Goal: Complete application form

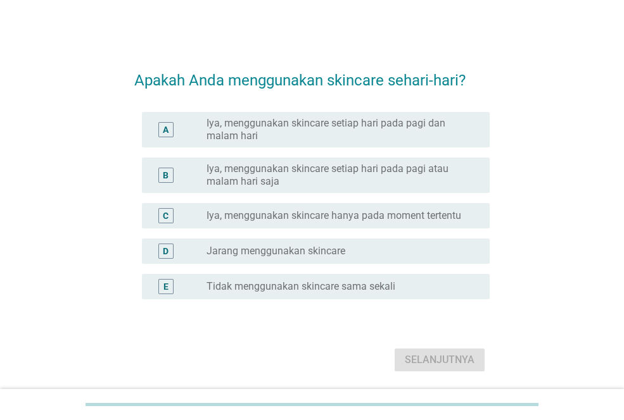
click at [263, 165] on label "Iya, menggunakan skincare setiap hari pada pagi atau malam hari saja" at bounding box center [337, 175] width 263 height 25
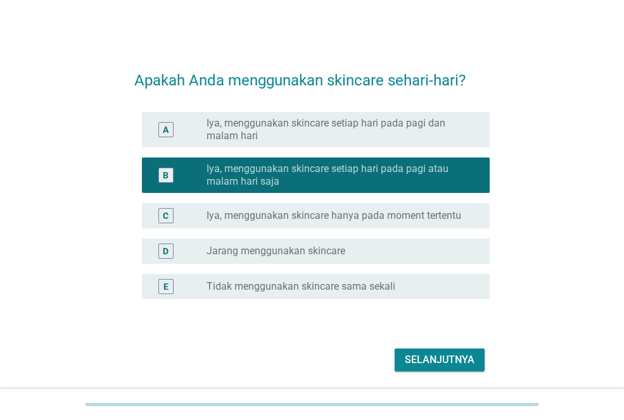
click at [447, 360] on div "Selanjutnya" at bounding box center [440, 360] width 70 height 15
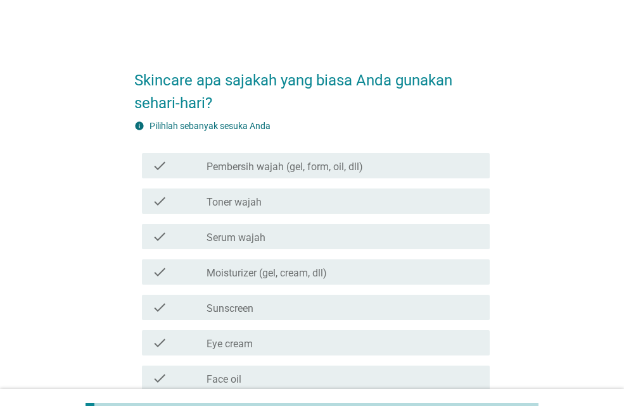
click at [297, 196] on div "check_box_outline_blank Toner wajah" at bounding box center [342, 201] width 273 height 15
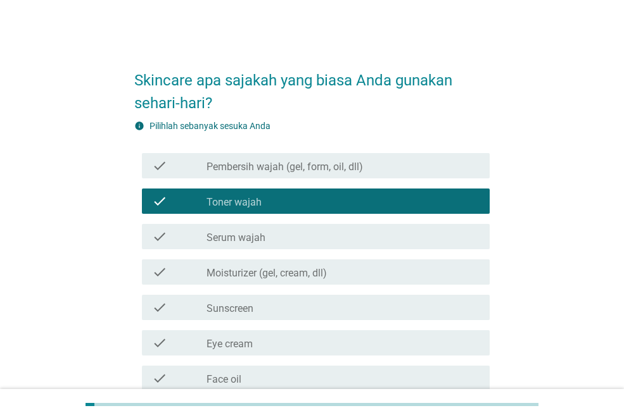
click at [319, 233] on div "check_box_outline_blank Serum wajah" at bounding box center [342, 236] width 273 height 15
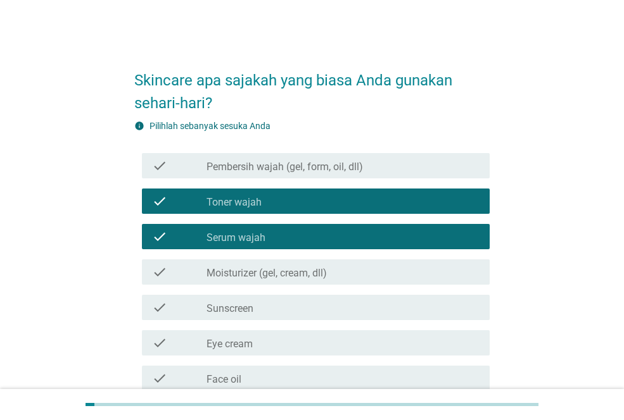
click at [315, 276] on label "Moisturizer (gel, cream, dll)" at bounding box center [266, 273] width 120 height 13
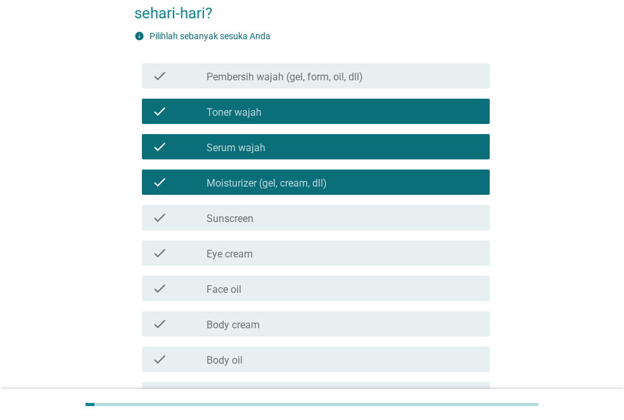
scroll to position [127, 0]
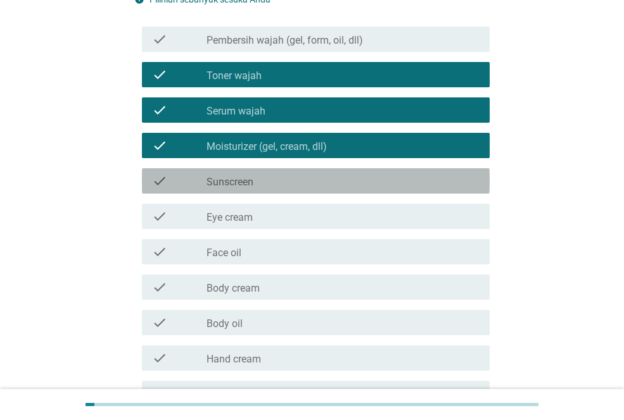
click at [301, 171] on div "check check_box_outline_blank Sunscreen" at bounding box center [316, 180] width 348 height 25
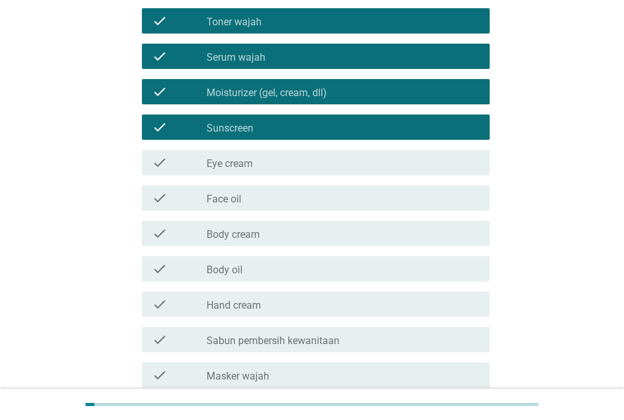
scroll to position [253, 0]
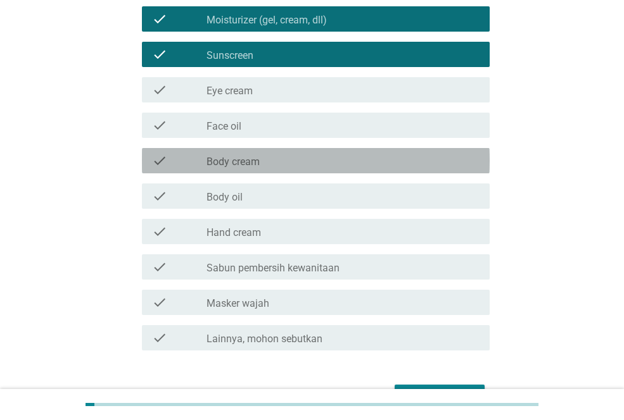
click at [327, 161] on div "check_box_outline_blank Body cream" at bounding box center [342, 160] width 273 height 15
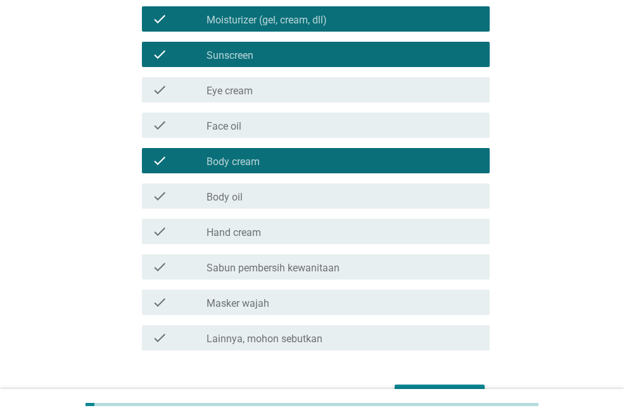
click at [343, 310] on div "check check_box_outline_blank Masker wajah" at bounding box center [316, 302] width 348 height 25
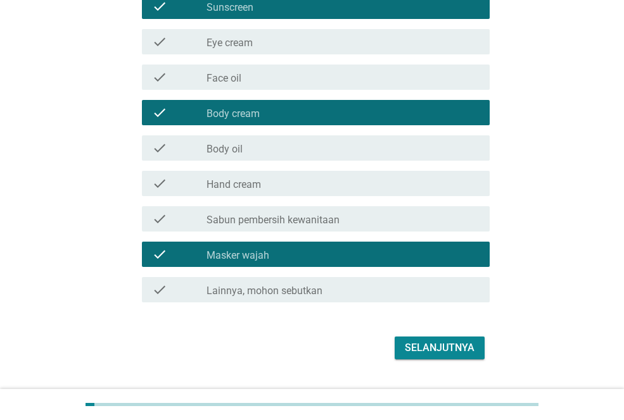
scroll to position [331, 0]
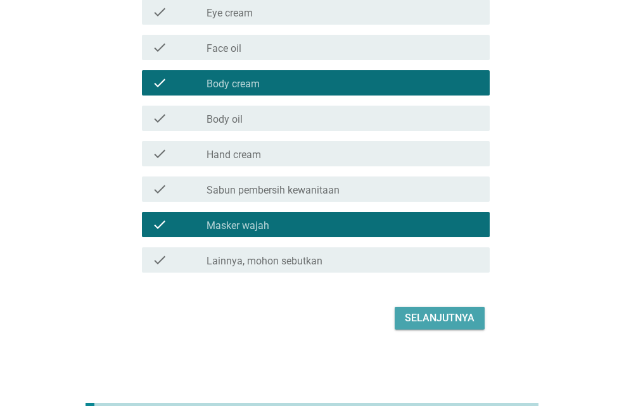
click at [463, 316] on div "Selanjutnya" at bounding box center [440, 318] width 70 height 15
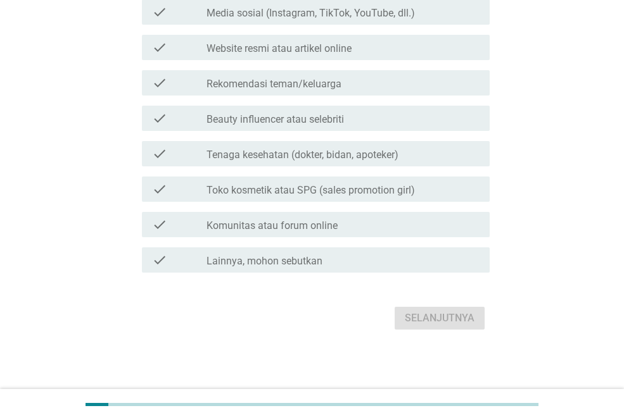
scroll to position [0, 0]
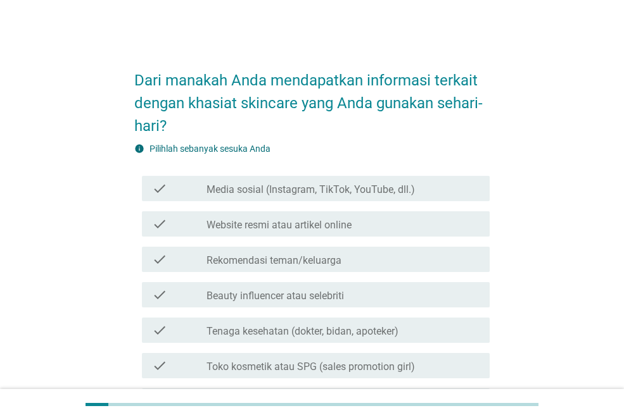
click at [414, 189] on label "Media sosial (Instagram, TikTok, YouTube, dll.)" at bounding box center [310, 190] width 208 height 13
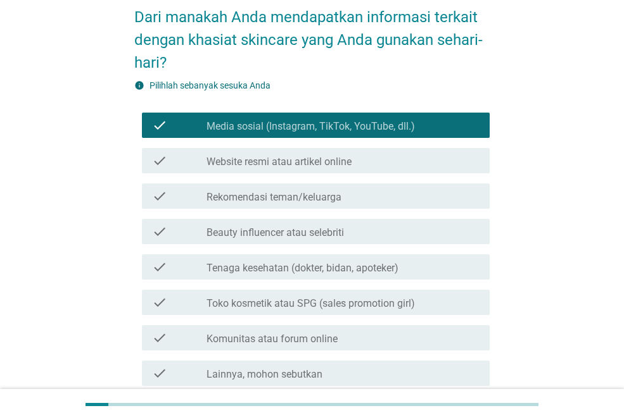
scroll to position [127, 0]
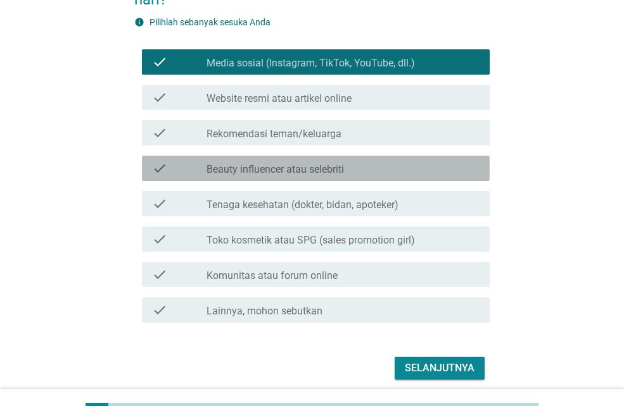
click at [370, 165] on div "check_box_outline_blank Beauty influencer atau selebriti" at bounding box center [342, 168] width 273 height 15
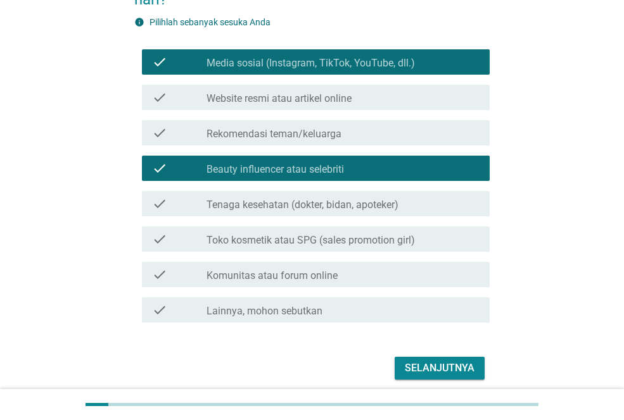
click at [342, 309] on div "check_box Lainnya, mohon sebutkan" at bounding box center [342, 310] width 273 height 15
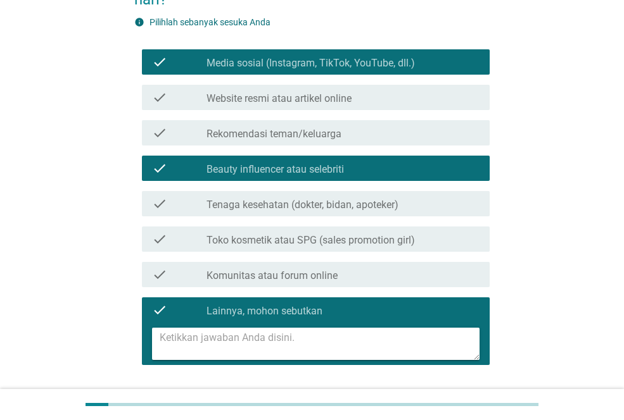
click at [313, 309] on label "Lainnya, mohon sebutkan" at bounding box center [264, 311] width 116 height 13
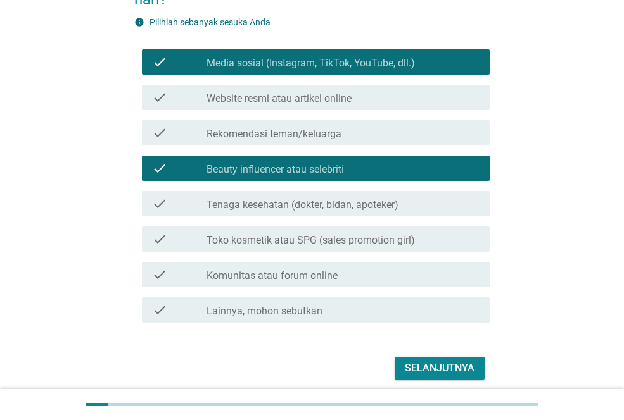
click at [386, 237] on label "Toko kosmetik atau SPG (sales promotion girl)" at bounding box center [310, 240] width 208 height 13
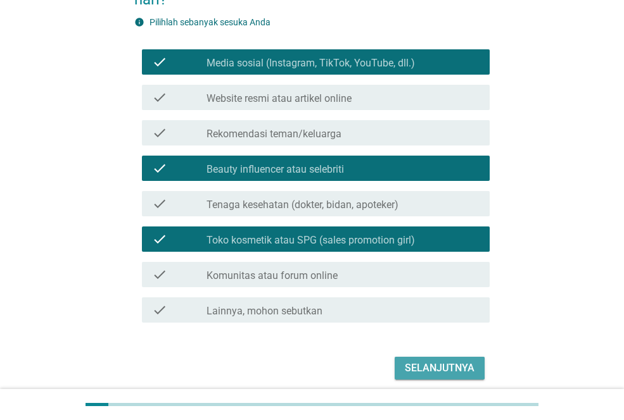
click at [448, 371] on div "Selanjutnya" at bounding box center [440, 368] width 70 height 15
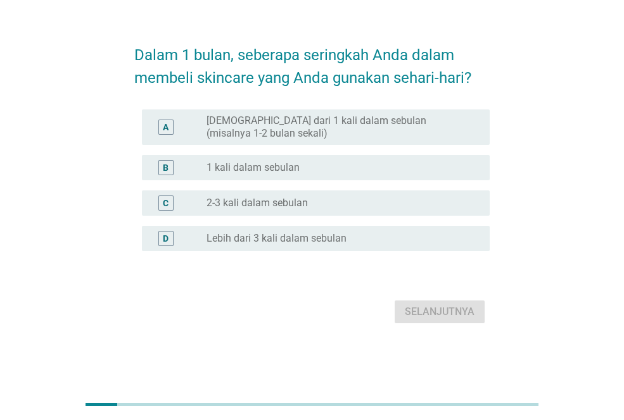
scroll to position [0, 0]
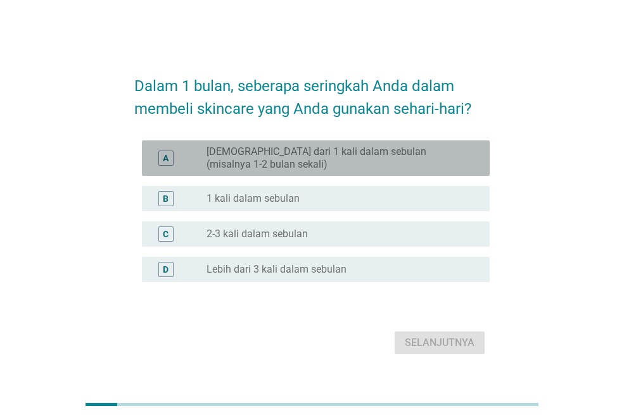
click at [348, 151] on label "[DEMOGRAPHIC_DATA] dari 1 kali dalam sebulan (misalnya 1-2 bulan sekali)" at bounding box center [337, 158] width 263 height 25
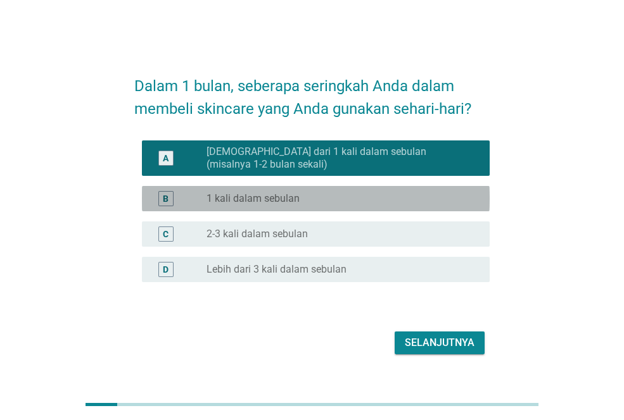
click at [351, 198] on div "radio_button_unchecked 1 kali dalam sebulan" at bounding box center [337, 198] width 263 height 13
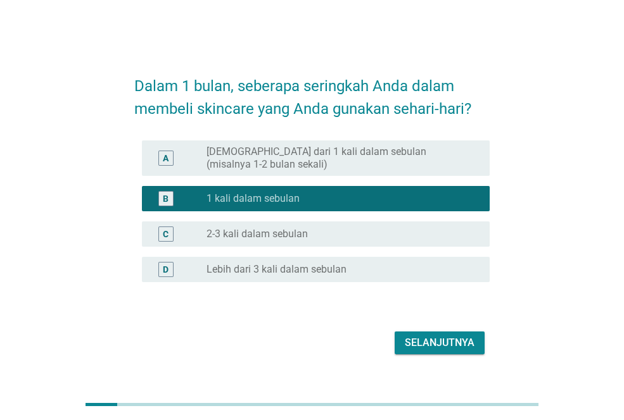
click at [432, 340] on div "Selanjutnya" at bounding box center [440, 343] width 70 height 15
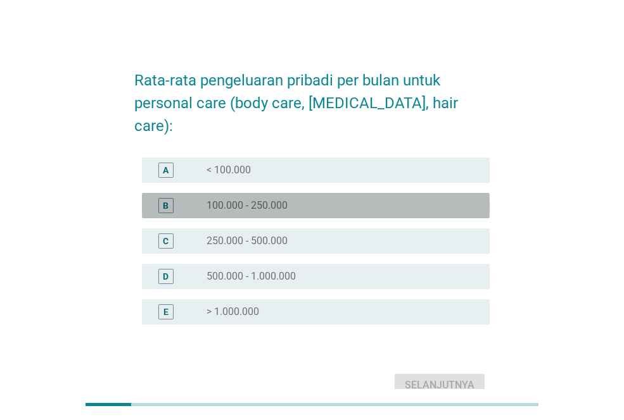
click at [364, 199] on div "radio_button_unchecked 100.000 - 250.000" at bounding box center [337, 205] width 263 height 13
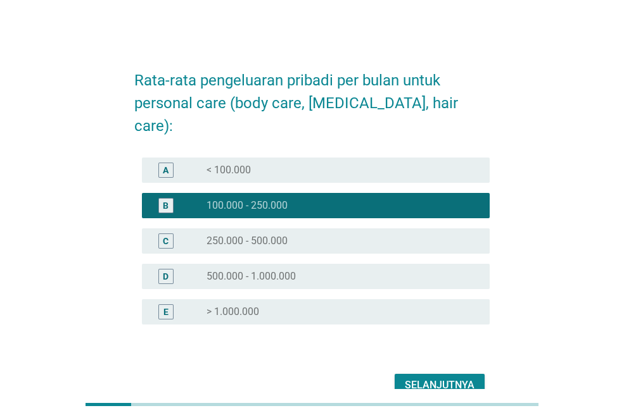
click at [341, 199] on div "radio_button_checked 100.000 - 250.000" at bounding box center [337, 205] width 263 height 13
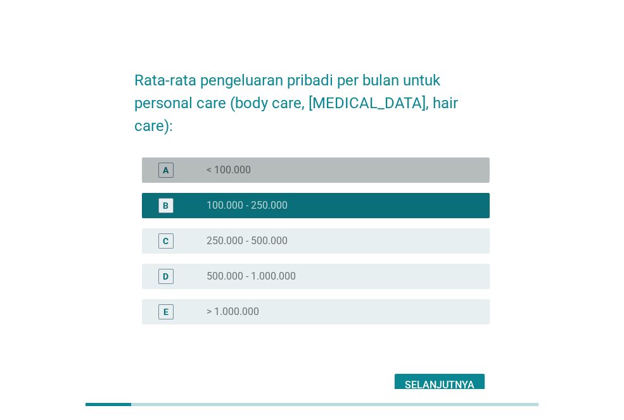
click at [368, 163] on div "radio_button_unchecked < 100.000" at bounding box center [342, 170] width 273 height 15
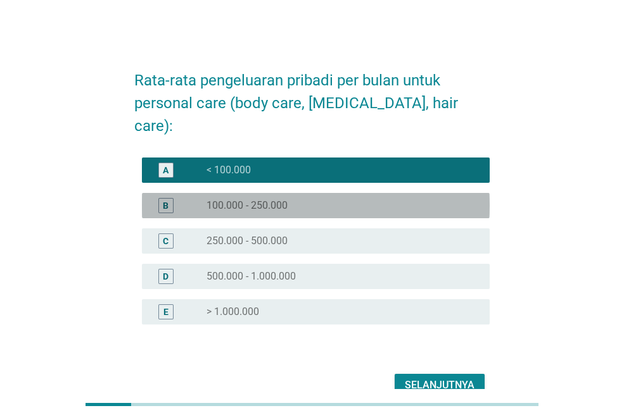
click at [398, 199] on div "radio_button_unchecked 100.000 - 250.000" at bounding box center [337, 205] width 263 height 13
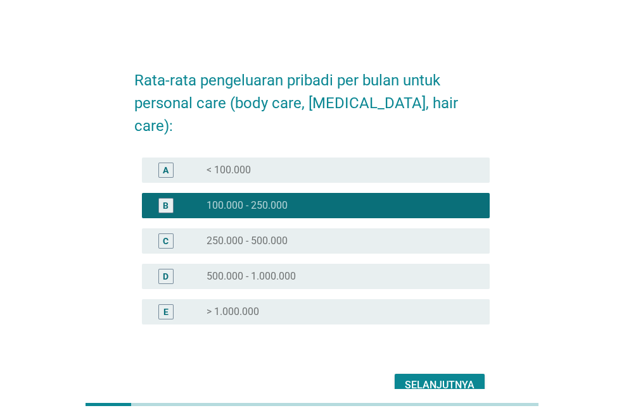
click at [441, 378] on div "Selanjutnya" at bounding box center [440, 385] width 70 height 15
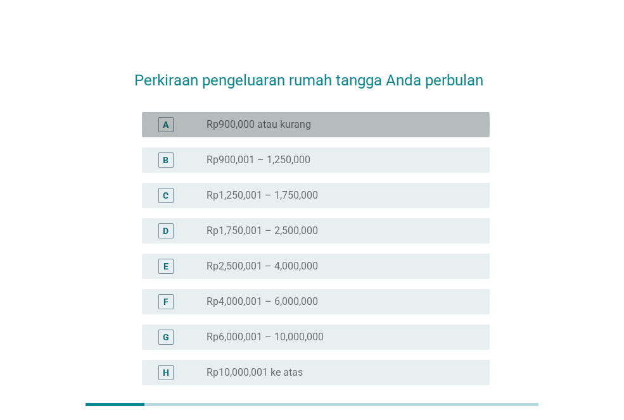
click at [332, 127] on div "radio_button_unchecked Rp900,000 atau kurang" at bounding box center [337, 124] width 263 height 13
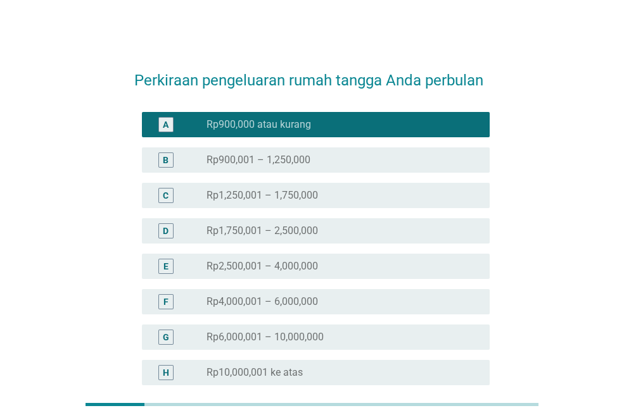
click at [341, 153] on div "radio_button_unchecked Rp900,001 – 1,250,000" at bounding box center [342, 160] width 273 height 15
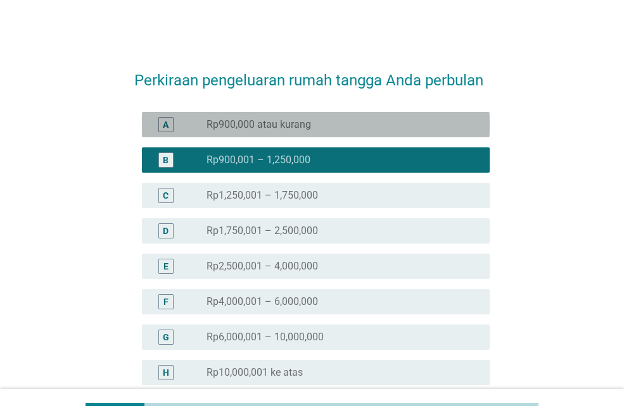
click at [370, 129] on div "radio_button_unchecked Rp900,000 atau kurang" at bounding box center [337, 124] width 263 height 13
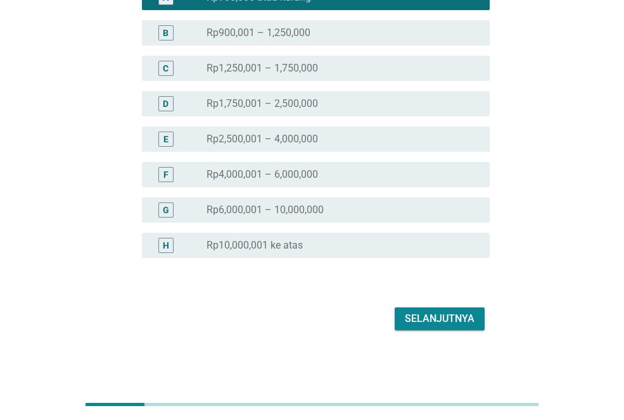
scroll to position [128, 0]
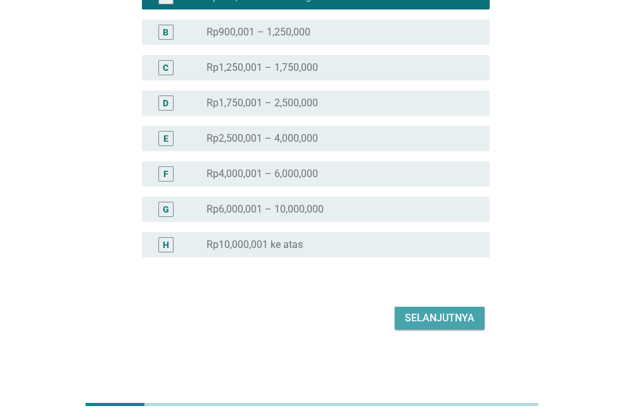
click at [460, 311] on div "Selanjutnya" at bounding box center [440, 318] width 70 height 15
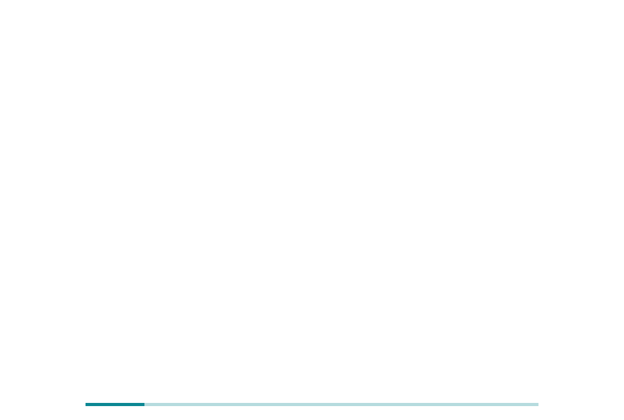
scroll to position [0, 0]
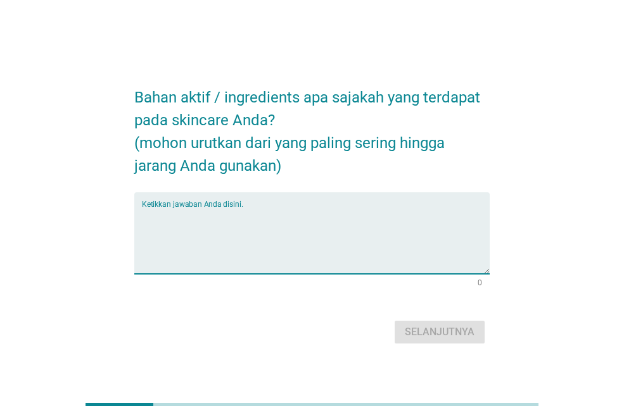
click at [439, 270] on textarea "Ketikkan jawaban Anda disini." at bounding box center [316, 241] width 348 height 66
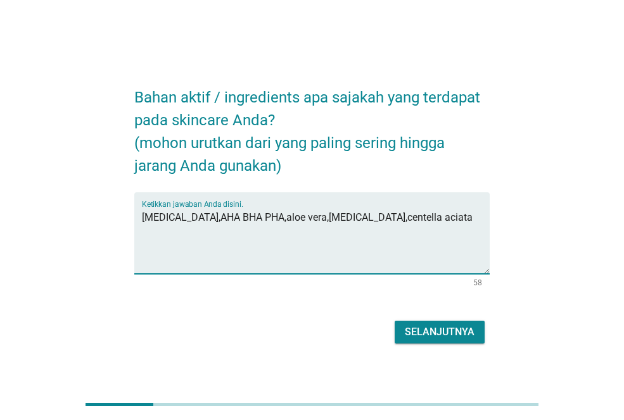
type textarea "[MEDICAL_DATA],AHA BHA PHA,aloe vera,[MEDICAL_DATA],centella aciata"
click at [455, 341] on button "Selanjutnya" at bounding box center [439, 332] width 90 height 23
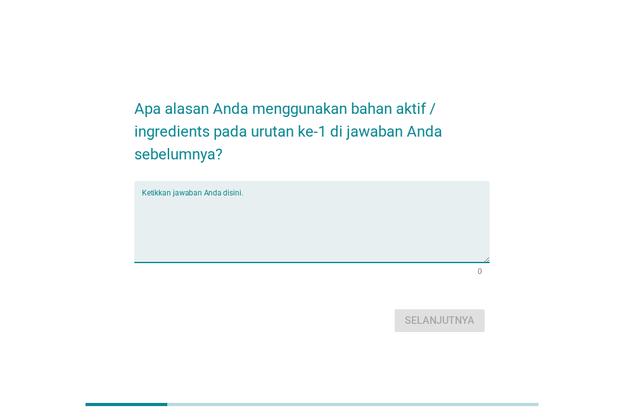
click at [368, 228] on textarea "Ketikkan jawaban Anda disini." at bounding box center [316, 229] width 348 height 66
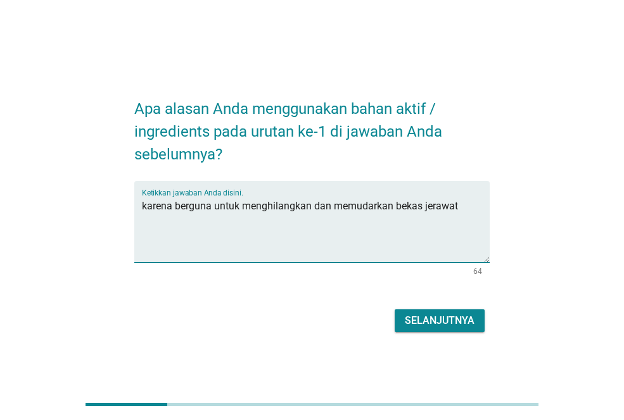
type textarea "karena berguna untuk menghilangkan dan memudarkan bekas jerawat"
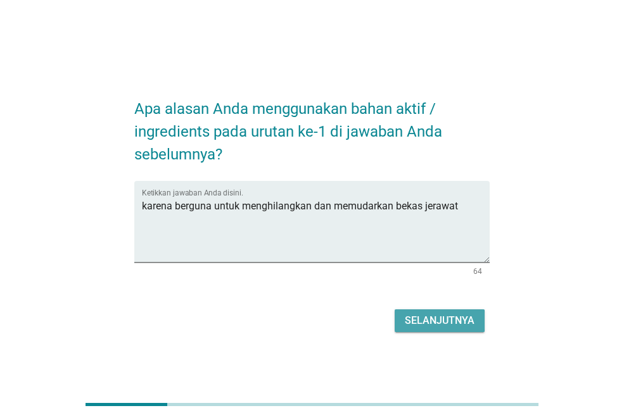
click at [432, 313] on div "Selanjutnya" at bounding box center [440, 320] width 70 height 15
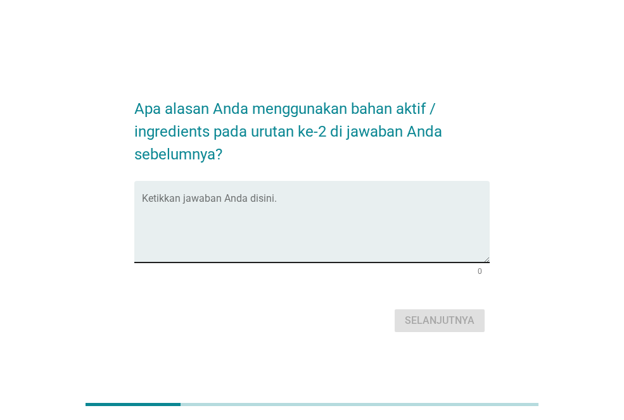
click at [386, 206] on textarea "Ketikkan jawaban Anda disini." at bounding box center [316, 229] width 348 height 66
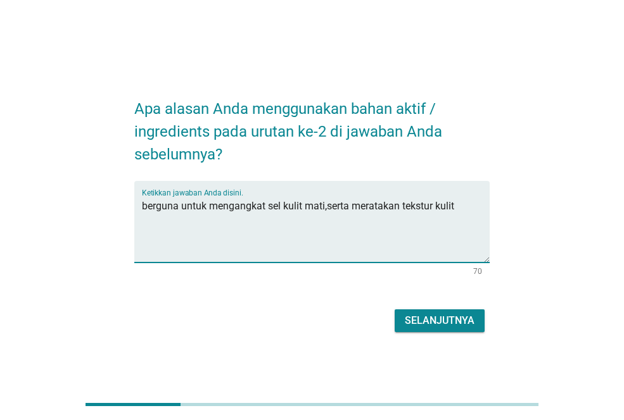
click at [143, 207] on textarea "berguna untuk mengangkat sel kulit mati,serta meratakan tekstur kulit" at bounding box center [316, 229] width 348 height 66
type textarea "karena berguna untuk mengangkat sel kulit mati,serta meratakan tekstur kulit"
click at [421, 312] on button "Selanjutnya" at bounding box center [439, 321] width 90 height 23
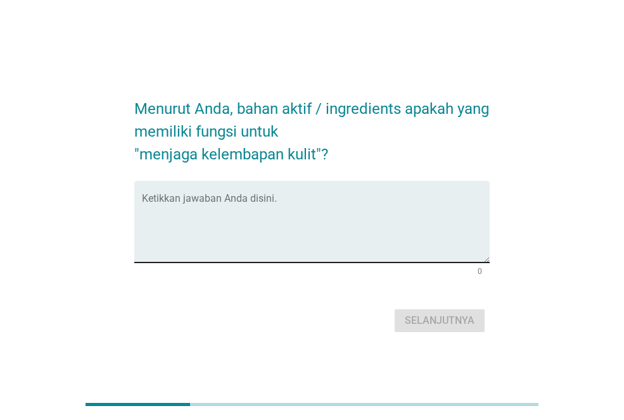
click at [301, 212] on textarea "Ketikkan jawaban Anda disini." at bounding box center [316, 229] width 348 height 66
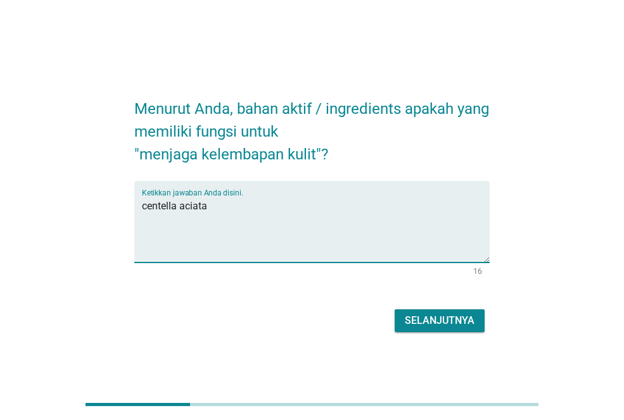
type textarea "centella aciata"
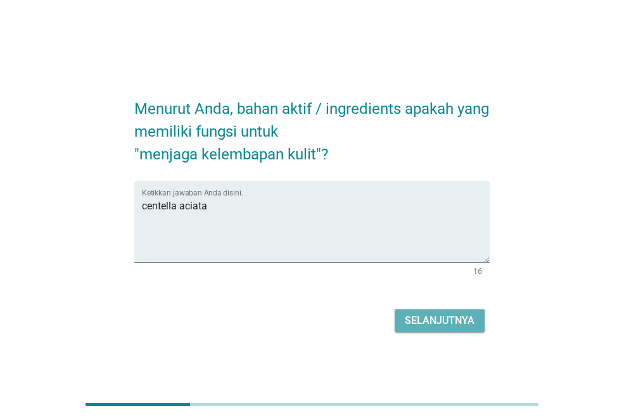
click at [423, 331] on button "Selanjutnya" at bounding box center [439, 321] width 90 height 23
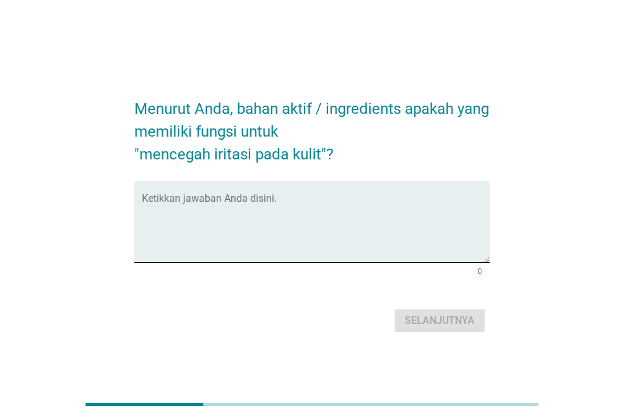
click at [315, 182] on div "Ketikkan jawaban Anda disini." at bounding box center [316, 222] width 348 height 82
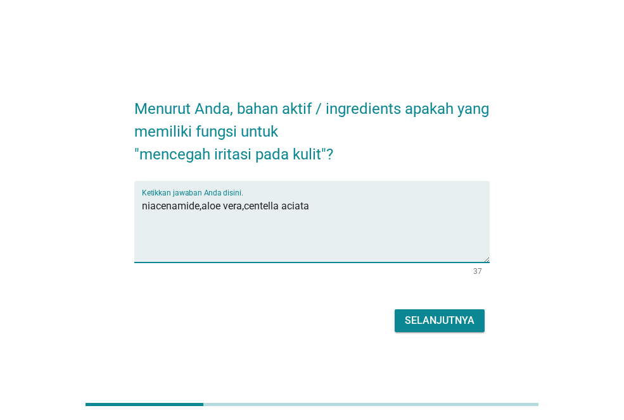
type textarea "niacenamide,aloe vera,centella aciata"
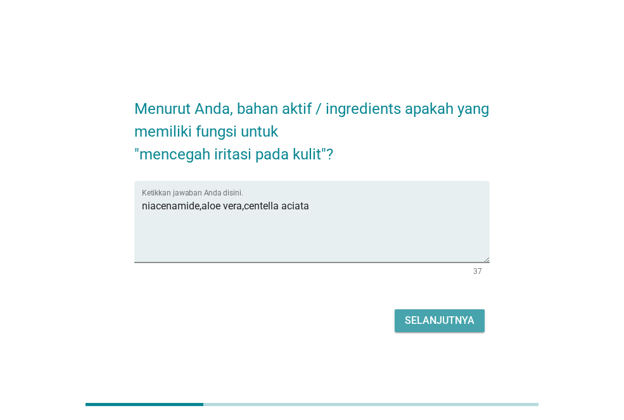
click at [408, 315] on div "Selanjutnya" at bounding box center [440, 320] width 70 height 15
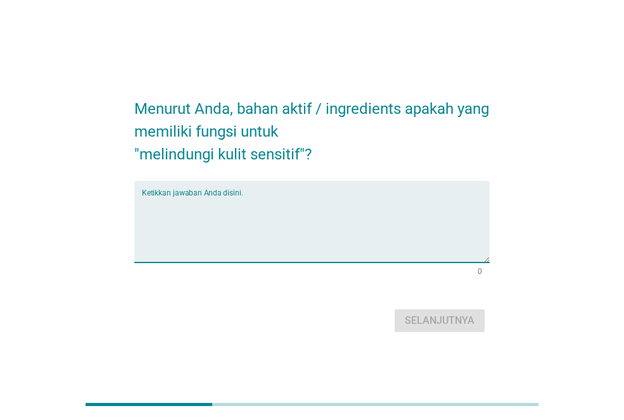
click at [307, 208] on textarea "Ketikkan jawaban Anda disini." at bounding box center [316, 229] width 348 height 66
click at [289, 202] on textarea "Ketikkan jawaban Anda disini." at bounding box center [316, 229] width 348 height 66
type textarea "v"
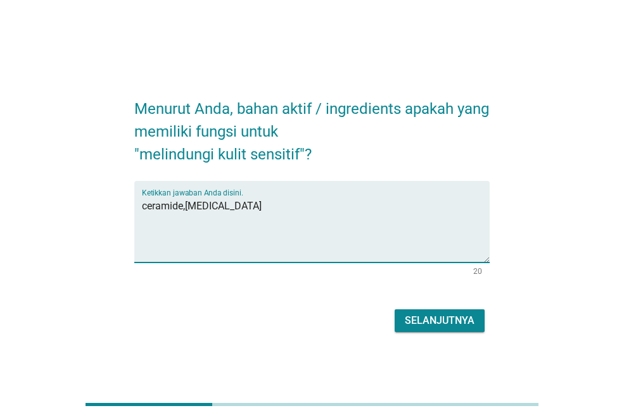
type textarea "ceramide,[MEDICAL_DATA]"
click at [422, 319] on div "Selanjutnya" at bounding box center [440, 320] width 70 height 15
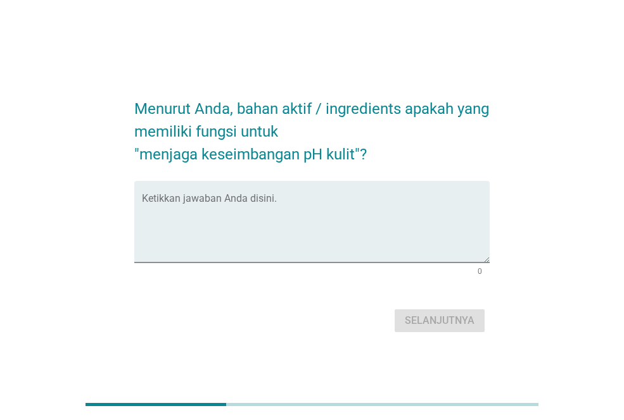
scroll to position [31, 0]
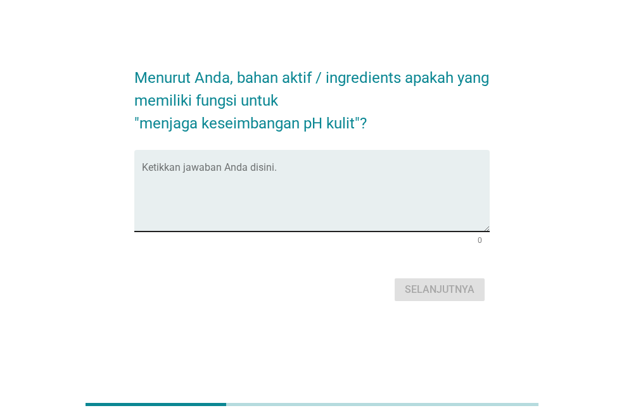
click at [371, 177] on textarea "Ketikkan jawaban Anda disini." at bounding box center [316, 198] width 348 height 66
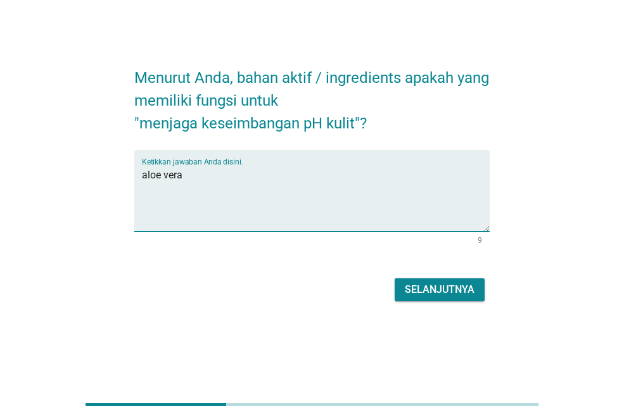
type textarea "aloe vera"
click at [412, 288] on div "Selanjutnya" at bounding box center [440, 289] width 70 height 15
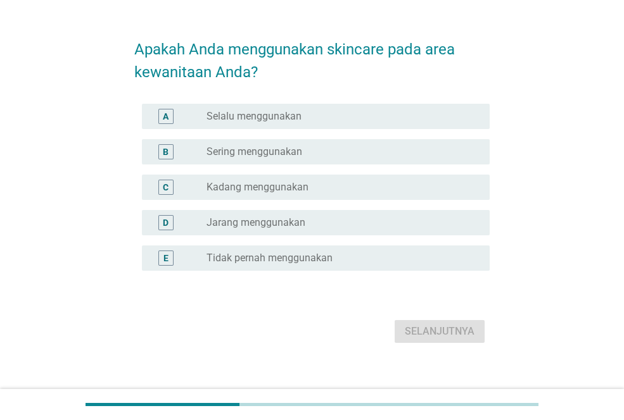
scroll to position [0, 0]
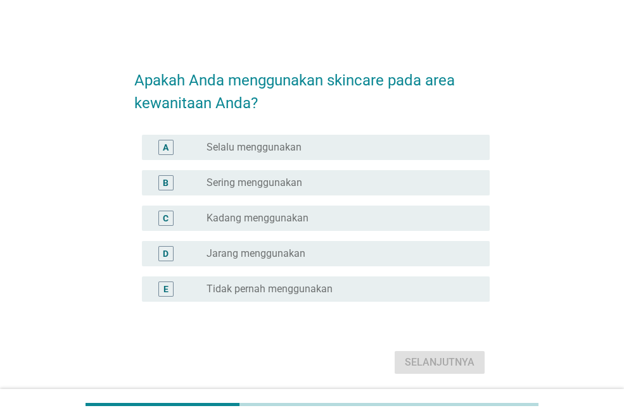
drag, startPoint x: 318, startPoint y: 251, endPoint x: 462, endPoint y: 412, distance: 215.6
click at [317, 253] on div "radio_button_unchecked Jarang menggunakan" at bounding box center [337, 254] width 263 height 13
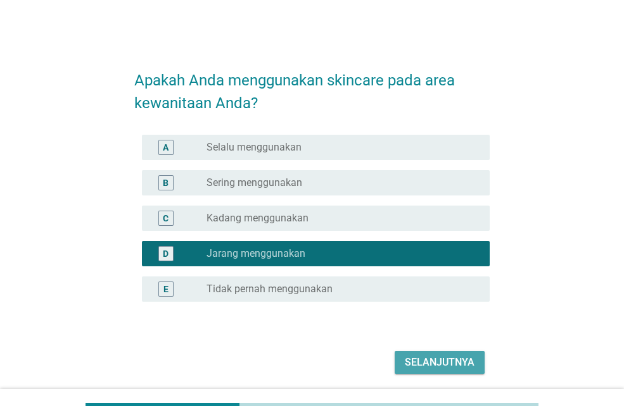
click at [434, 365] on div "Selanjutnya" at bounding box center [440, 362] width 70 height 15
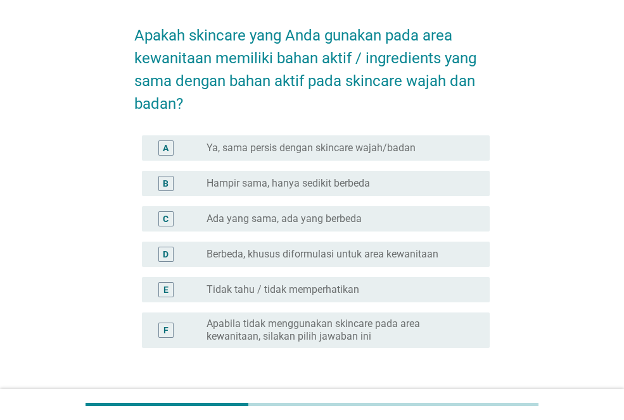
scroll to position [63, 0]
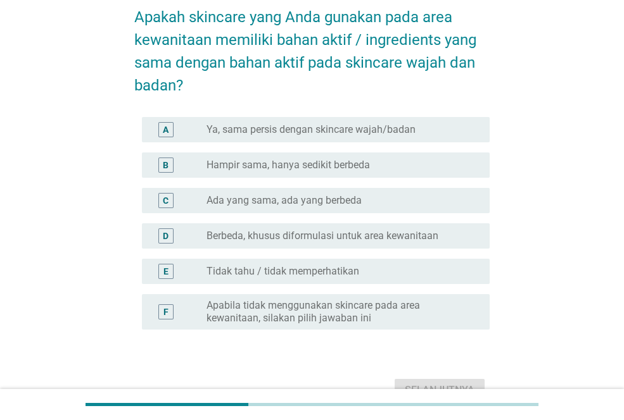
click at [405, 273] on div "radio_button_unchecked Tidak tahu / tidak memperhatikan" at bounding box center [337, 271] width 263 height 13
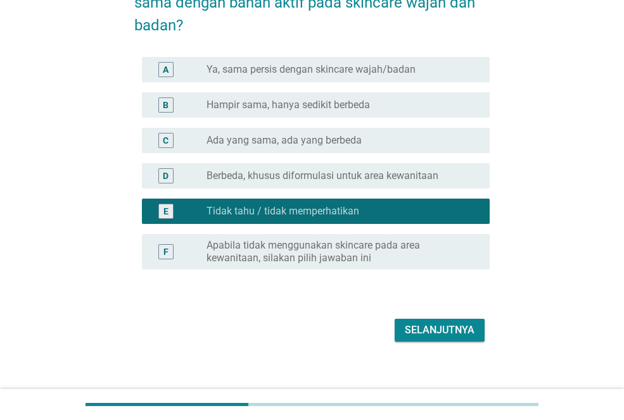
scroll to position [127, 0]
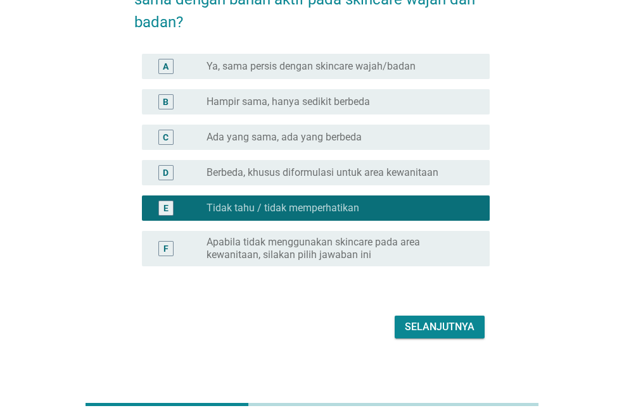
click at [439, 341] on div "Selanjutnya" at bounding box center [311, 327] width 355 height 30
click at [439, 327] on div "Selanjutnya" at bounding box center [440, 327] width 70 height 15
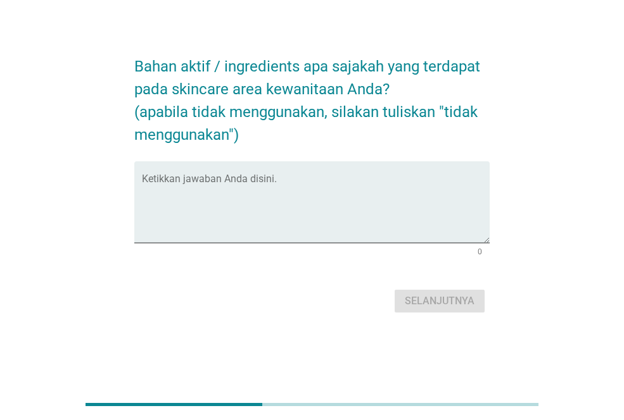
scroll to position [0, 0]
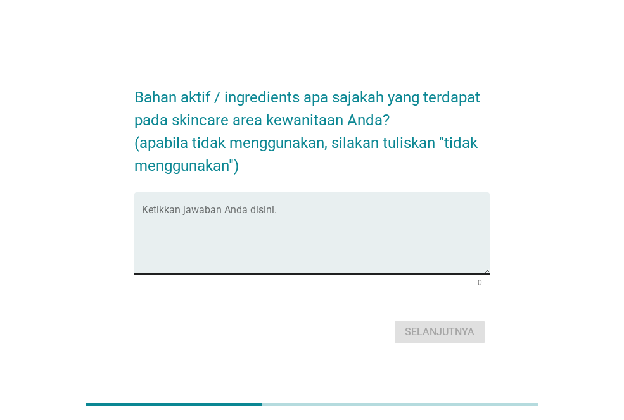
click at [356, 222] on textarea "Ketikkan jawaban Anda disini." at bounding box center [316, 241] width 348 height 66
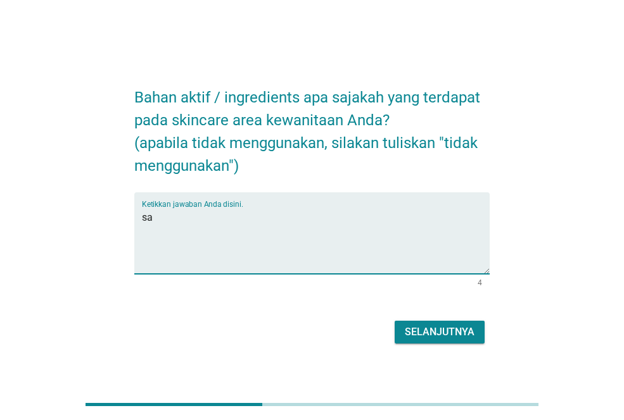
type textarea "s"
type textarea "tidak menggunakan"
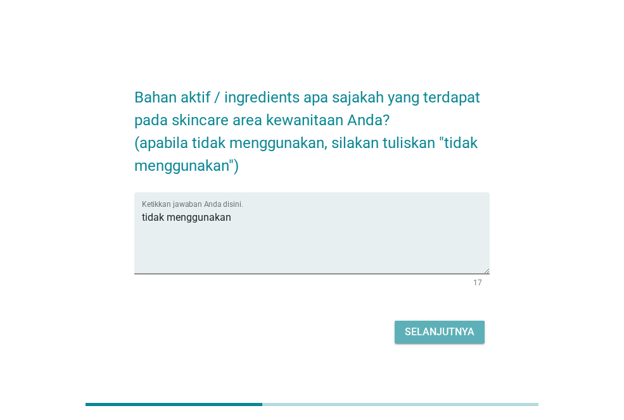
click at [436, 335] on div "Selanjutnya" at bounding box center [440, 332] width 70 height 15
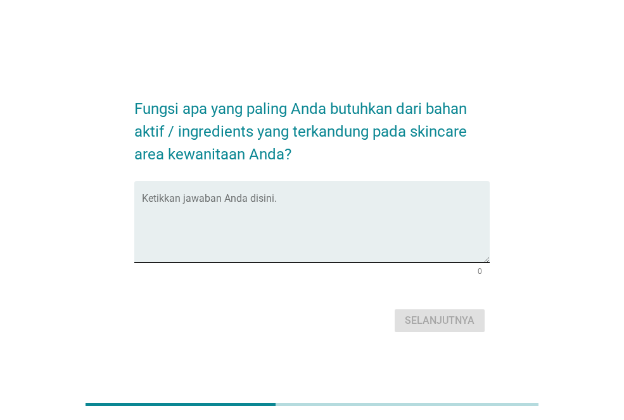
scroll to position [31, 0]
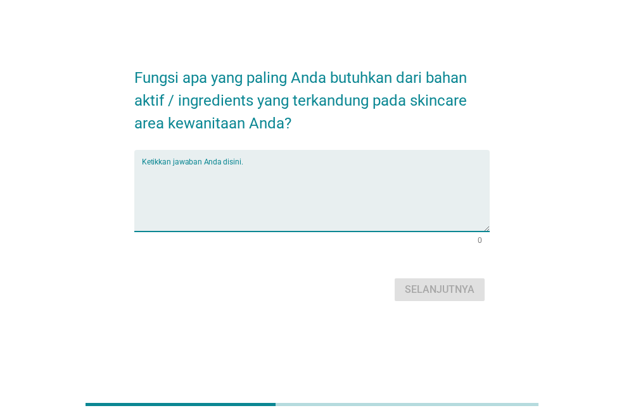
click at [344, 217] on textarea "Ketikkan jawaban Anda disini." at bounding box center [316, 198] width 348 height 66
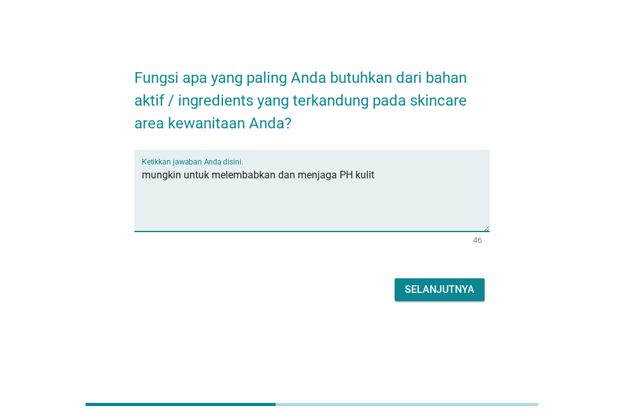
type textarea "mungkin untuk melembabkan dan menjaga PH kulit"
click at [452, 295] on div "Selanjutnya" at bounding box center [440, 289] width 70 height 15
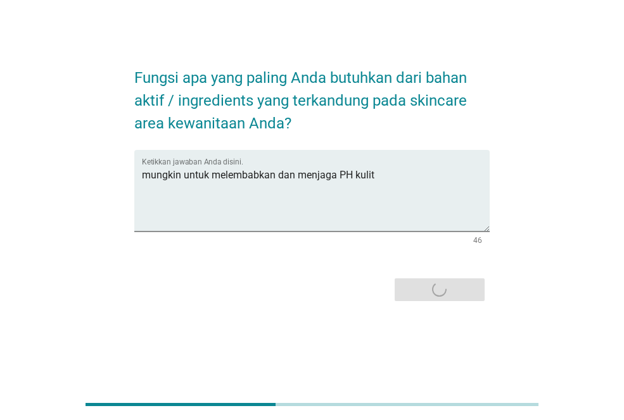
scroll to position [0, 0]
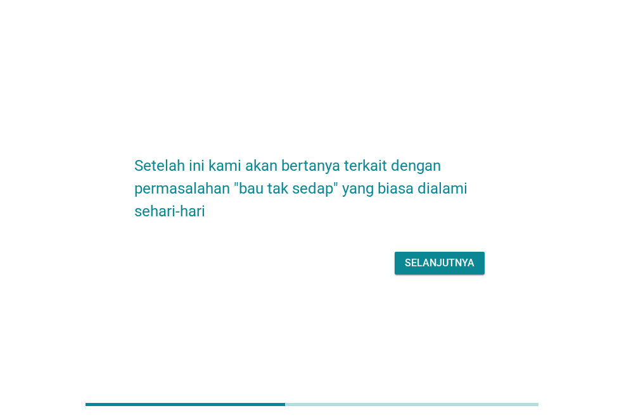
click at [440, 257] on div "Selanjutnya" at bounding box center [440, 263] width 70 height 15
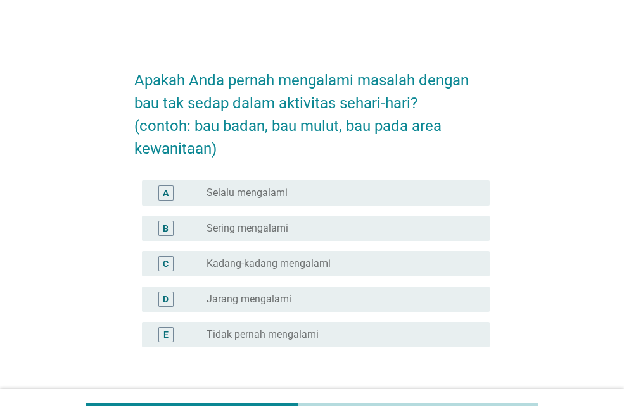
click at [413, 265] on div "radio_button_unchecked Kadang-kadang mengalami" at bounding box center [337, 264] width 263 height 13
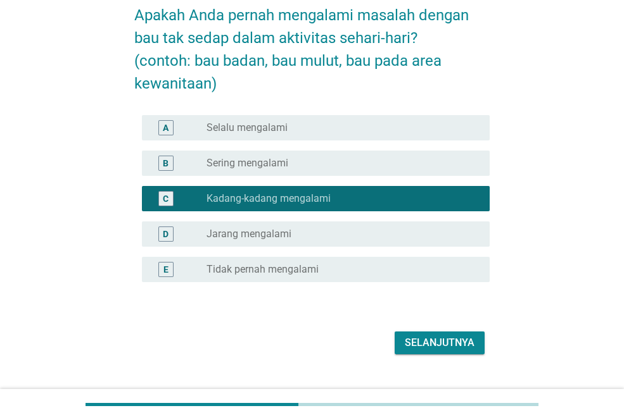
scroll to position [90, 0]
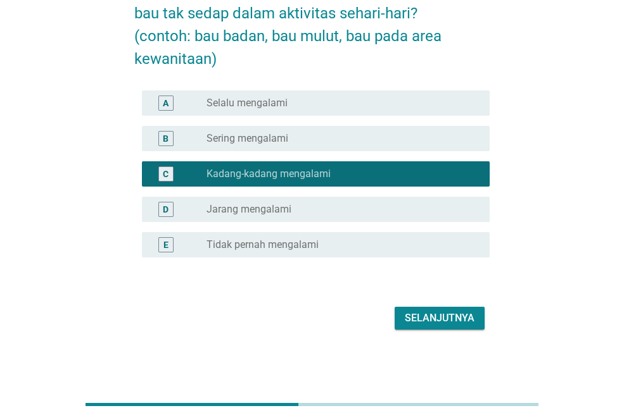
click at [445, 313] on div "Selanjutnya" at bounding box center [440, 318] width 70 height 15
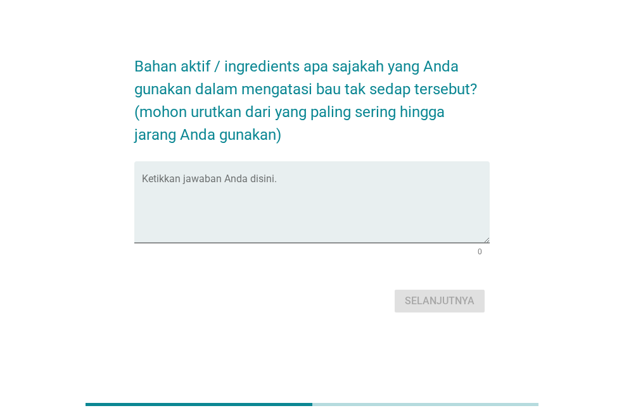
scroll to position [0, 0]
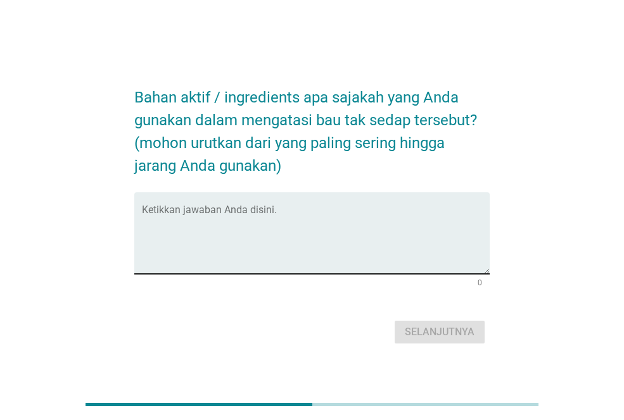
click at [347, 239] on textarea "Ketikkan jawaban Anda disini." at bounding box center [316, 241] width 348 height 66
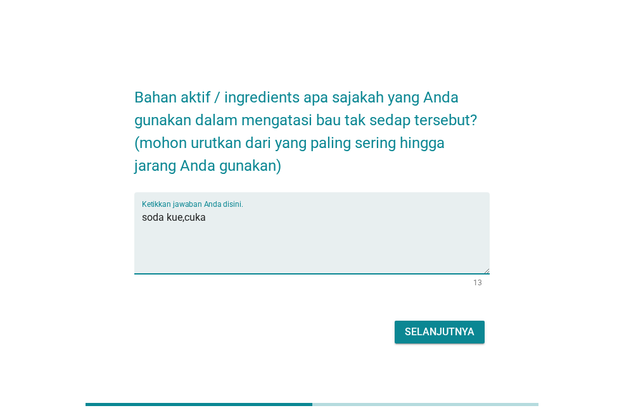
type textarea "soda kue,cuka"
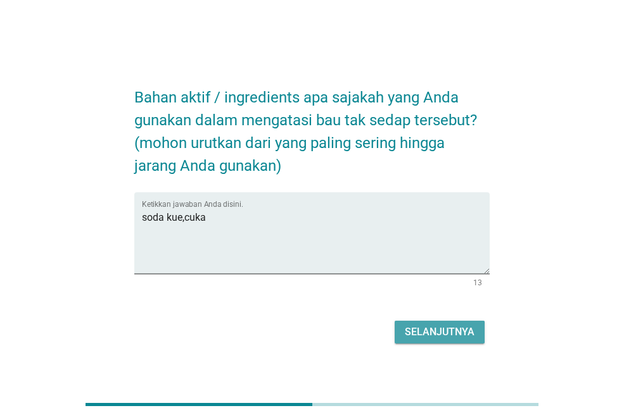
click at [408, 322] on button "Selanjutnya" at bounding box center [439, 332] width 90 height 23
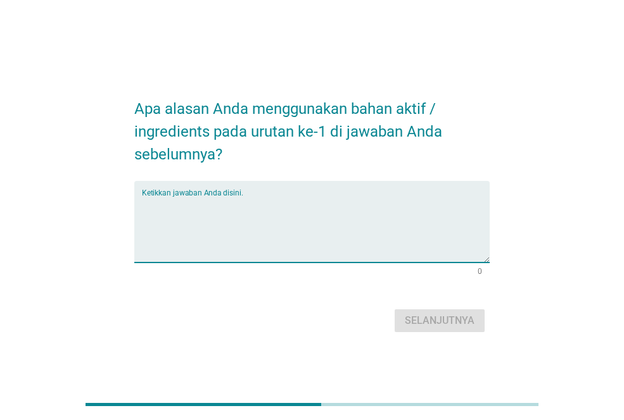
click at [348, 230] on textarea "Ketikkan jawaban Anda disini." at bounding box center [316, 229] width 348 height 66
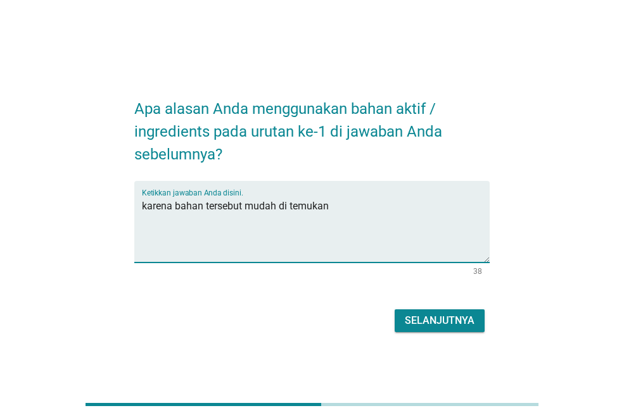
type textarea "karena bahan tersebut mudah di temukan"
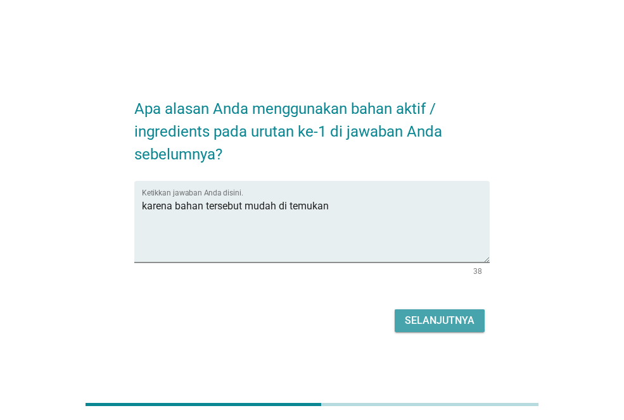
click at [414, 315] on div "Selanjutnya" at bounding box center [440, 320] width 70 height 15
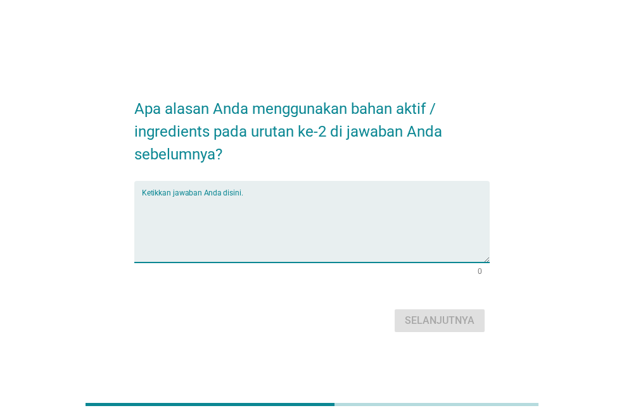
click at [353, 251] on textarea "Ketikkan jawaban Anda disini." at bounding box center [316, 229] width 348 height 66
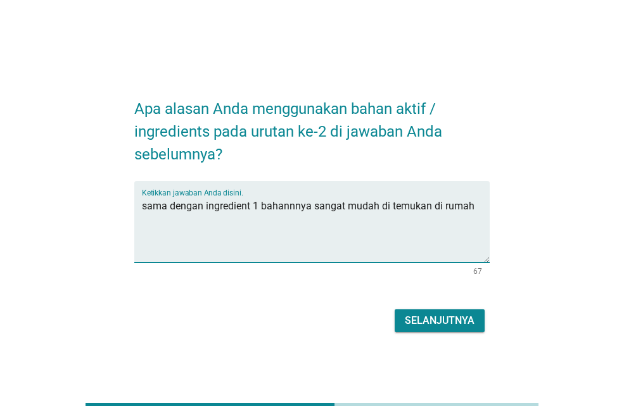
type textarea "sama dengan ingredient 1 bahannnya sangat mudah di temukan di rumah"
click at [413, 313] on div "Selanjutnya" at bounding box center [440, 320] width 70 height 15
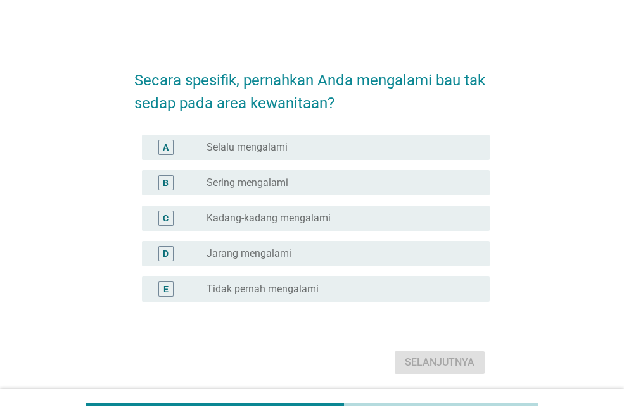
click at [346, 222] on div "radio_button_unchecked Kadang-kadang mengalami" at bounding box center [337, 218] width 263 height 13
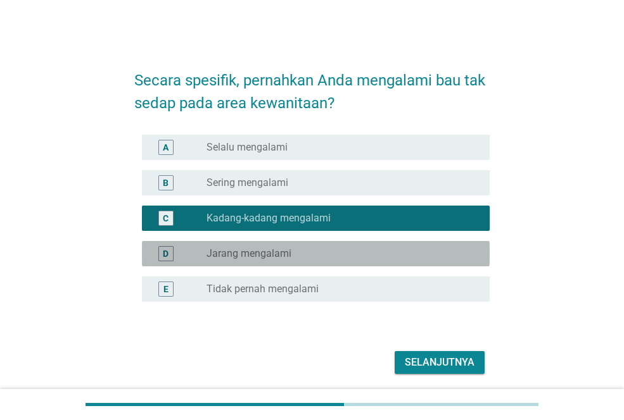
click at [370, 263] on div "D radio_button_unchecked Jarang mengalami" at bounding box center [316, 253] width 348 height 25
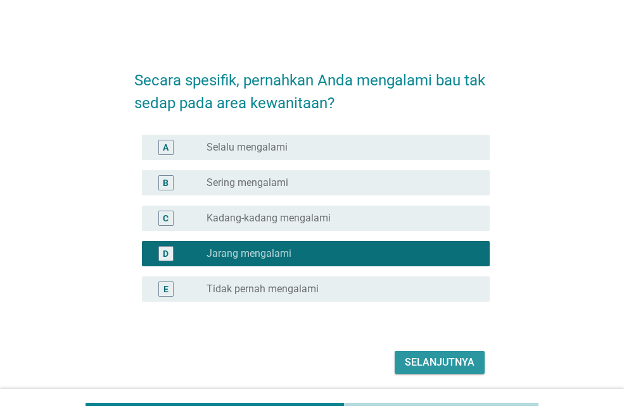
click at [464, 365] on div "Selanjutnya" at bounding box center [440, 362] width 70 height 15
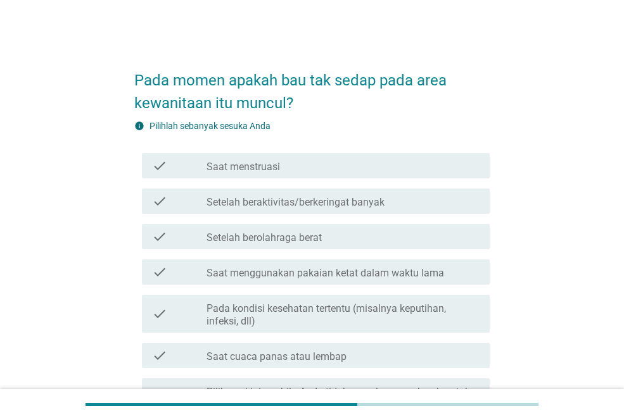
click at [368, 170] on div "check_box_outline_blank Saat menstruasi" at bounding box center [342, 165] width 273 height 15
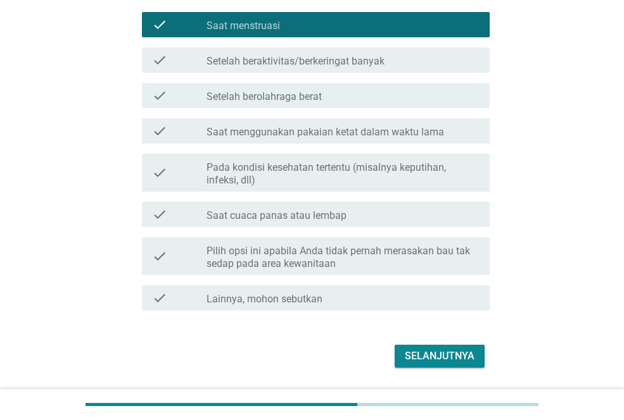
scroll to position [179, 0]
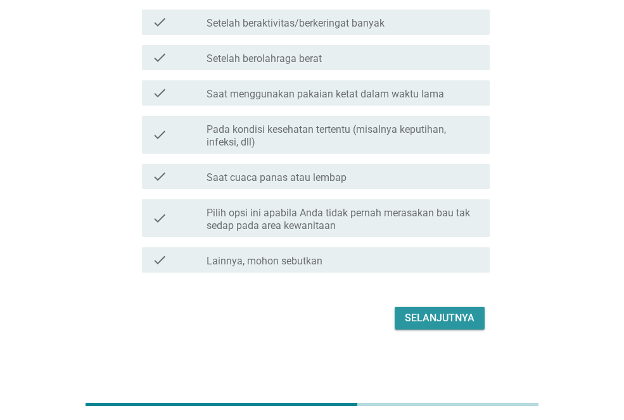
drag, startPoint x: 423, startPoint y: 316, endPoint x: 433, endPoint y: 320, distance: 11.1
click at [425, 317] on div "Selanjutnya" at bounding box center [440, 318] width 70 height 15
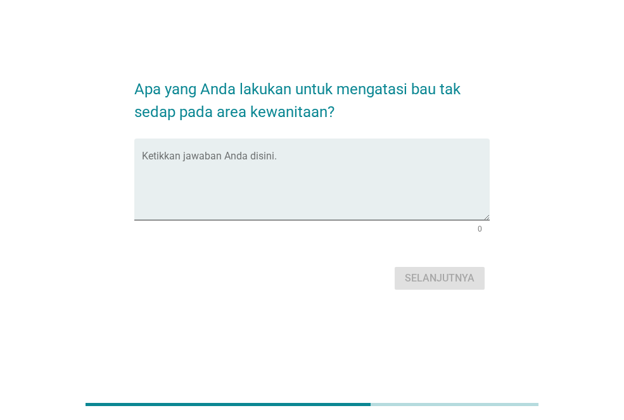
scroll to position [0, 0]
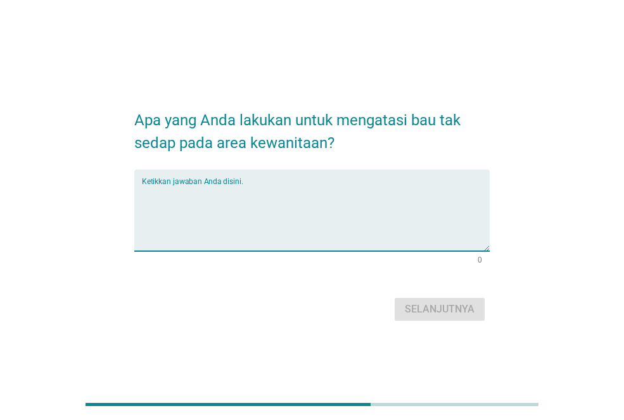
click at [295, 189] on textarea "Ketikkan jawaban Anda disini." at bounding box center [316, 218] width 348 height 66
click at [296, 186] on textarea "Ketikkan jawaban Anda disini." at bounding box center [316, 218] width 348 height 66
type textarea "M"
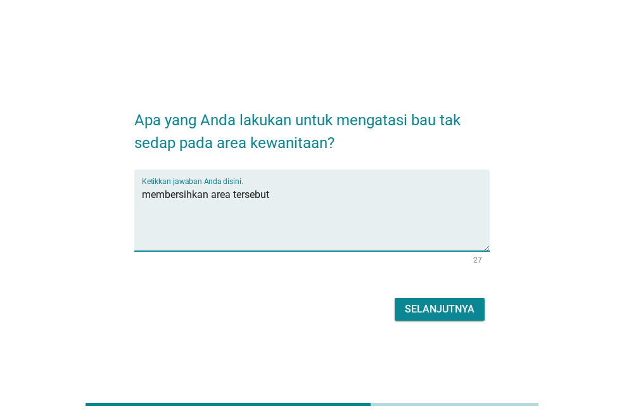
type textarea "membersihkan area tersebut"
click at [441, 310] on div "Selanjutnya" at bounding box center [440, 309] width 70 height 15
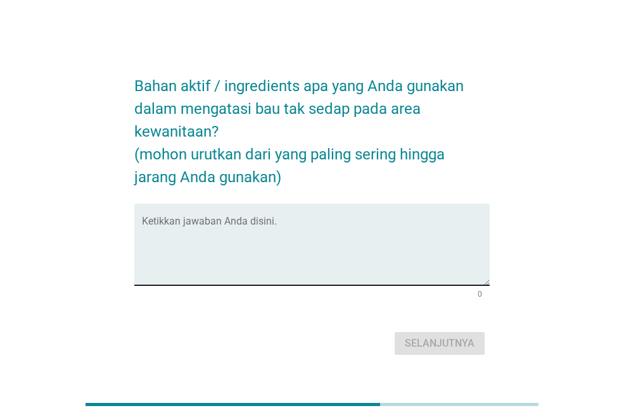
click at [387, 228] on textarea "Ketikkan jawaban Anda disini." at bounding box center [316, 252] width 348 height 66
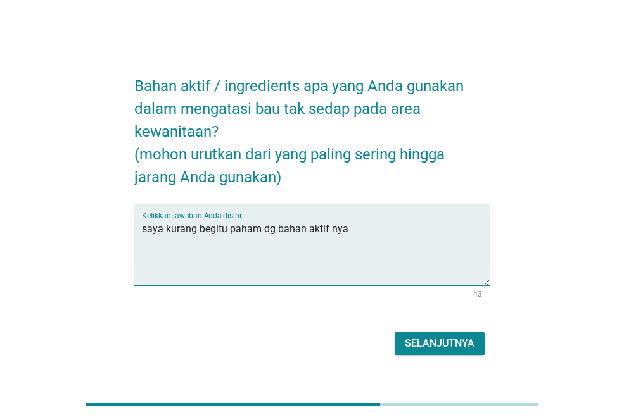
type textarea "saya kurang begitu paham dg bahan aktif nya"
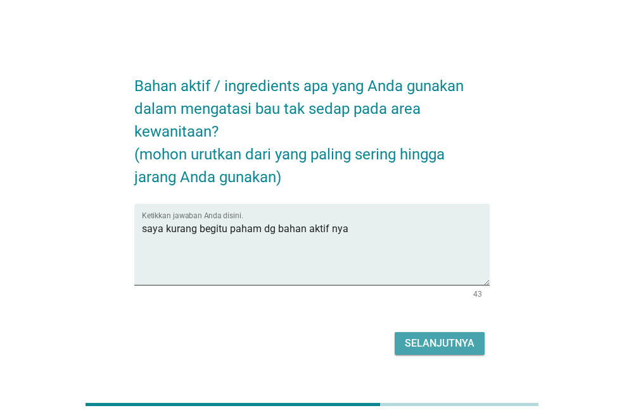
click at [457, 343] on div "Selanjutnya" at bounding box center [440, 343] width 70 height 15
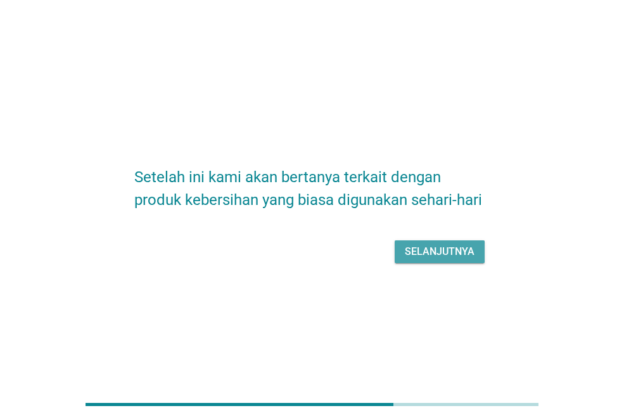
click at [439, 256] on div "Selanjutnya" at bounding box center [440, 251] width 70 height 15
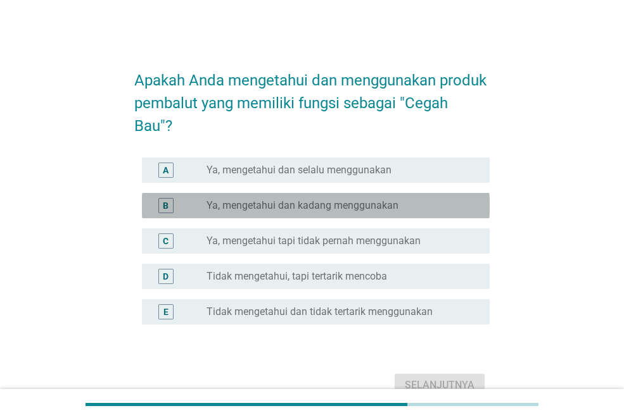
click at [349, 211] on label "Ya, mengetahui dan kadang menggunakan" at bounding box center [302, 205] width 192 height 13
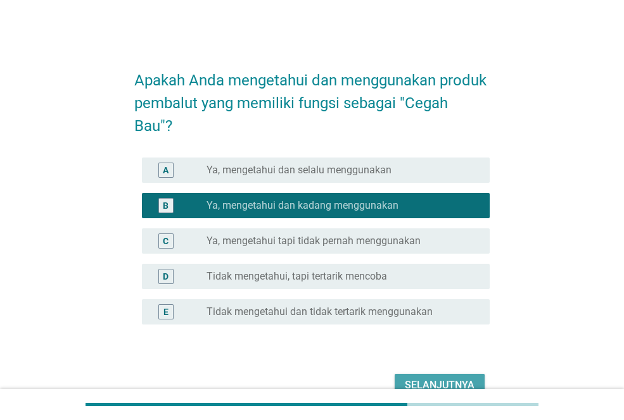
click at [433, 381] on div "Selanjutnya" at bounding box center [440, 385] width 70 height 15
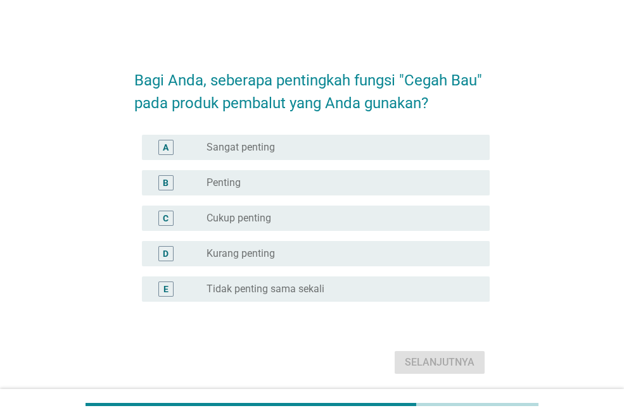
click at [316, 172] on div "B radio_button_unchecked Penting" at bounding box center [316, 182] width 348 height 25
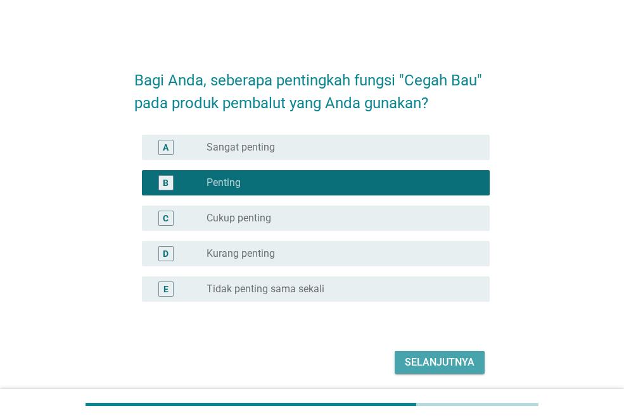
click at [422, 367] on div "Selanjutnya" at bounding box center [440, 362] width 70 height 15
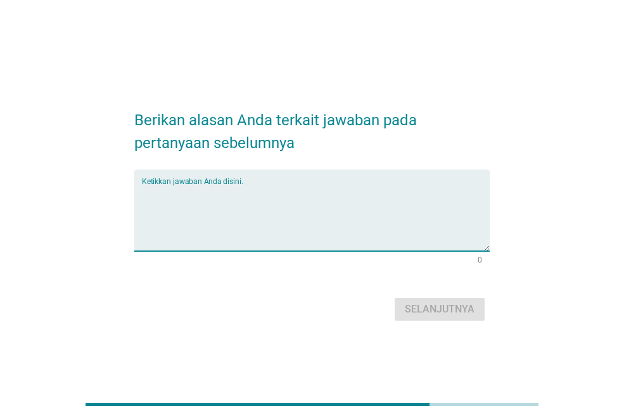
click at [386, 215] on textarea "Ketikkan jawaban Anda disini." at bounding box center [316, 218] width 348 height 66
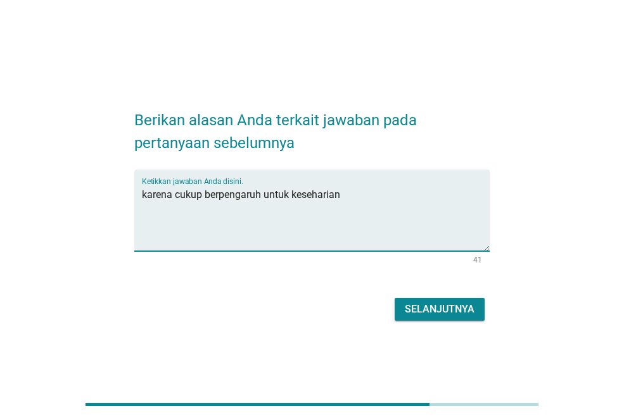
type textarea "karena cukup berpengaruh untuk keseharian"
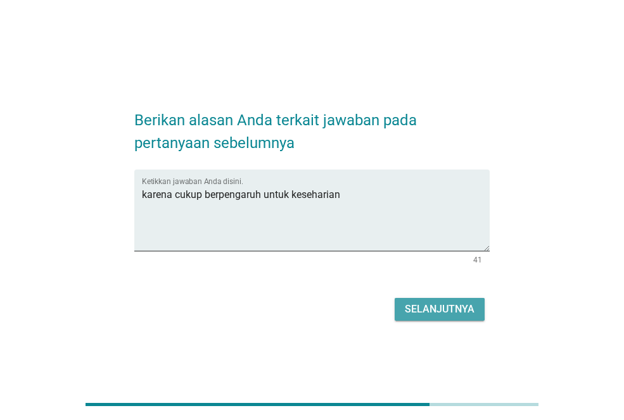
click at [412, 307] on div "Selanjutnya" at bounding box center [440, 309] width 70 height 15
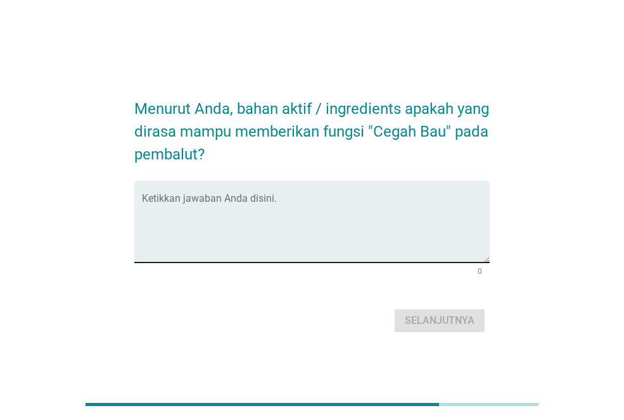
click at [431, 247] on textarea "Ketikkan jawaban Anda disini." at bounding box center [316, 229] width 348 height 66
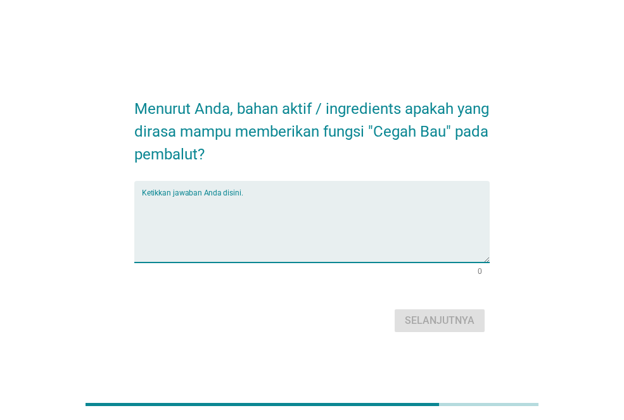
click at [460, 199] on textarea "Ketikkan jawaban Anda disini." at bounding box center [316, 229] width 348 height 66
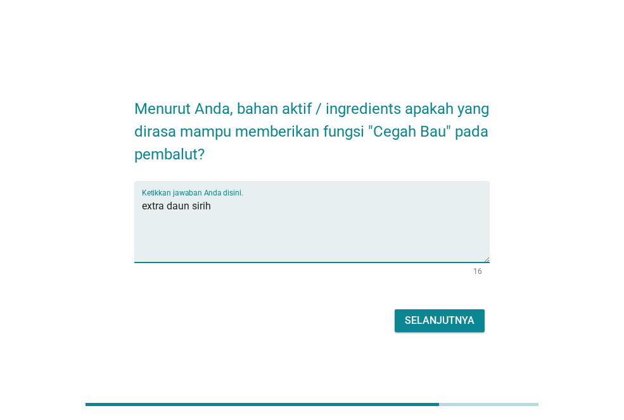
type textarea "extra daun sirih"
click at [470, 320] on div "Selanjutnya" at bounding box center [440, 320] width 70 height 15
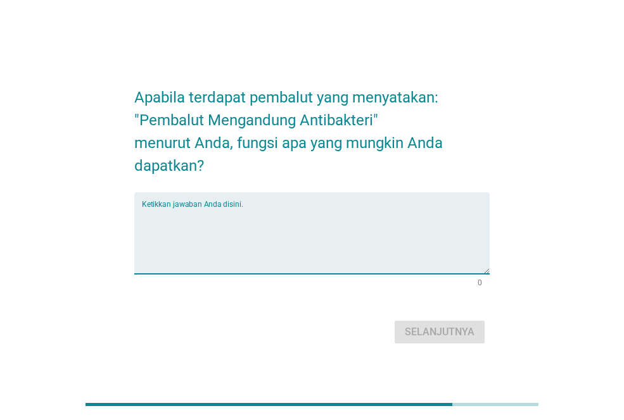
click at [366, 230] on textarea "Ketikkan jawaban Anda disini." at bounding box center [316, 241] width 348 height 66
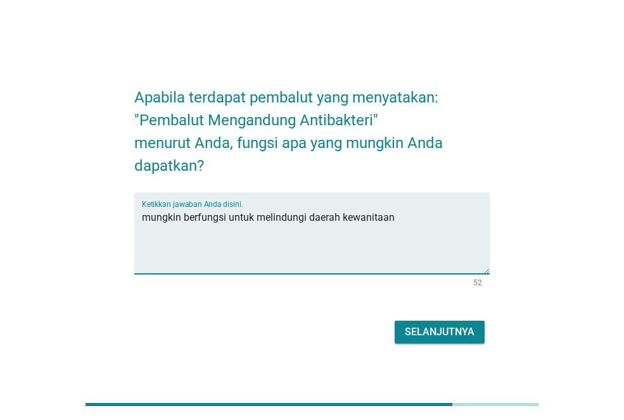
type textarea "mungkin berfungsi untuk melindungi daerah kewanitaan"
click at [453, 339] on div "Selanjutnya" at bounding box center [440, 332] width 70 height 15
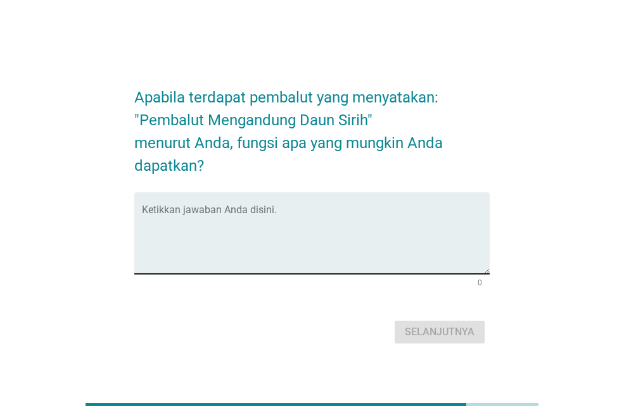
click at [373, 230] on textarea "Ketikkan jawaban Anda disini." at bounding box center [316, 241] width 348 height 66
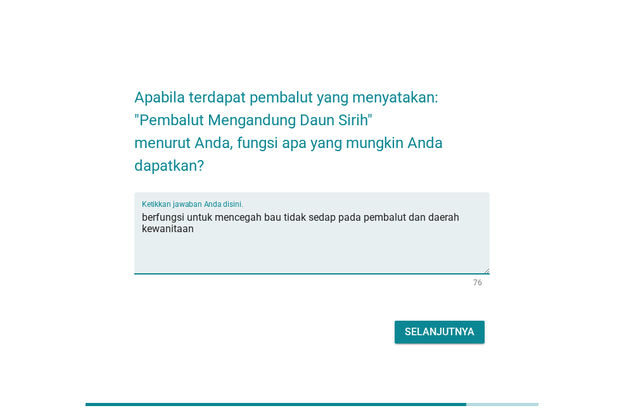
type textarea "berfungsi untuk mencegah bau tidak sedap pada pembalut dan daerah kewanitaan"
click at [462, 327] on div "Selanjutnya" at bounding box center [440, 332] width 70 height 15
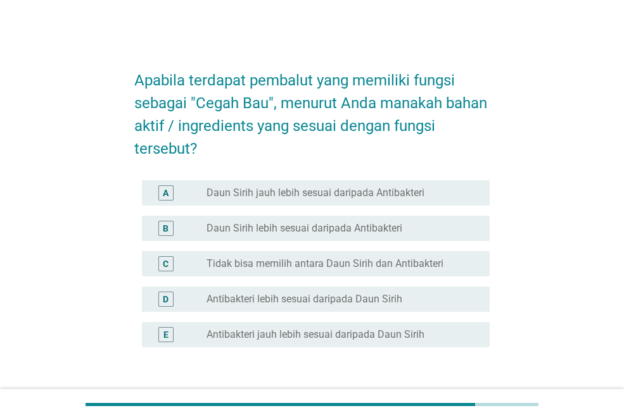
click at [358, 263] on label "Tidak bisa memilih antara Daun Sirih dan Antibakteri" at bounding box center [324, 264] width 237 height 13
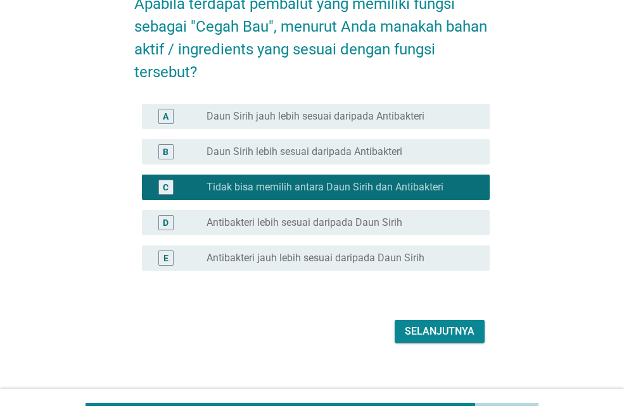
scroll to position [90, 0]
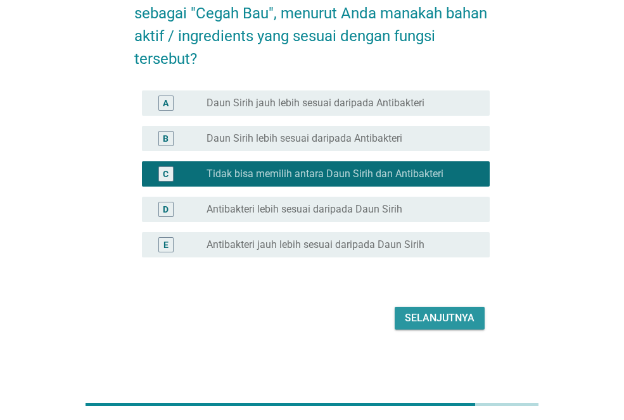
click at [450, 324] on div "Selanjutnya" at bounding box center [440, 318] width 70 height 15
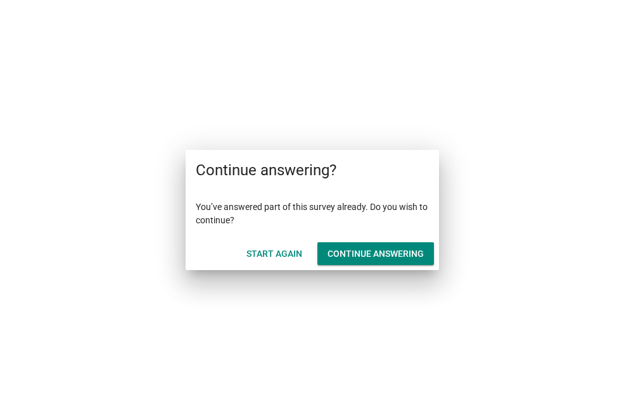
click at [369, 251] on div "Continue answering" at bounding box center [375, 254] width 96 height 13
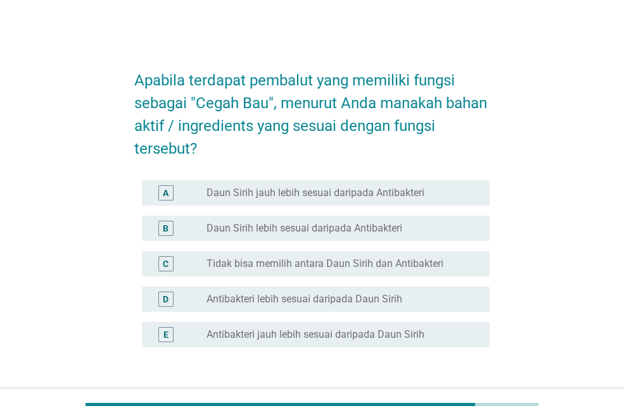
click at [339, 303] on label "Antibakteri lebih sesuai daripada Daun Sirih" at bounding box center [304, 299] width 196 height 13
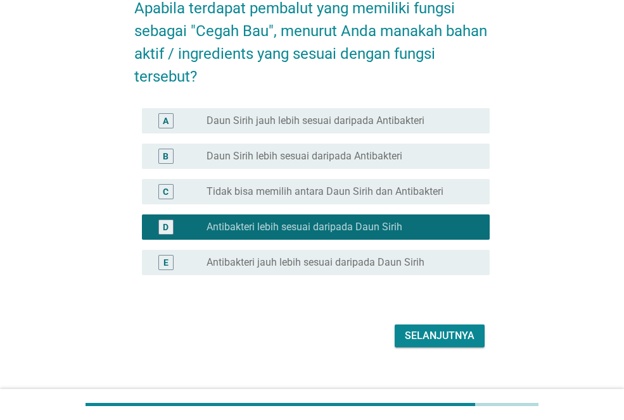
scroll to position [90, 0]
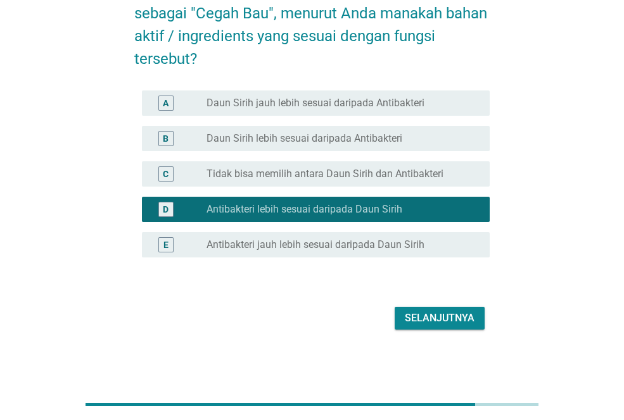
click at [453, 324] on div "Selanjutnya" at bounding box center [440, 318] width 70 height 15
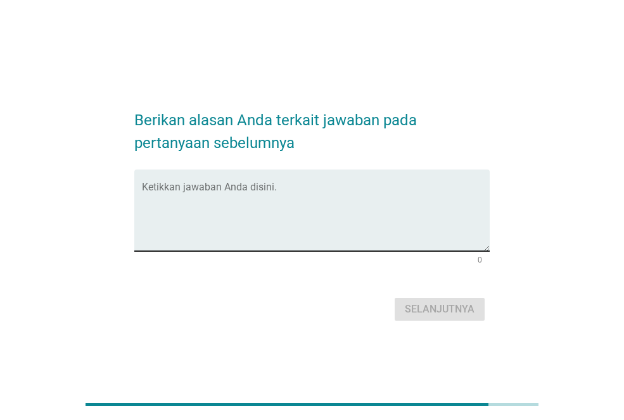
click at [352, 198] on textarea "Ketikkan jawaban Anda disini." at bounding box center [316, 218] width 348 height 66
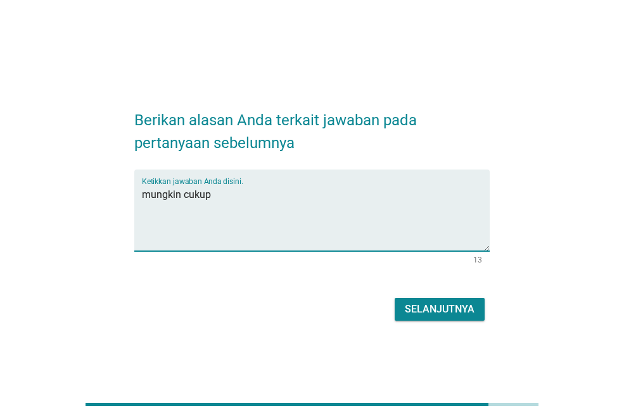
click at [277, 196] on textarea "mungkin cukup" at bounding box center [316, 218] width 348 height 66
type textarea "m"
type textarea "karena menurut saya cukup penting untuk mencegah anti bakteri"
click at [440, 310] on div "Selanjutnya" at bounding box center [440, 309] width 70 height 15
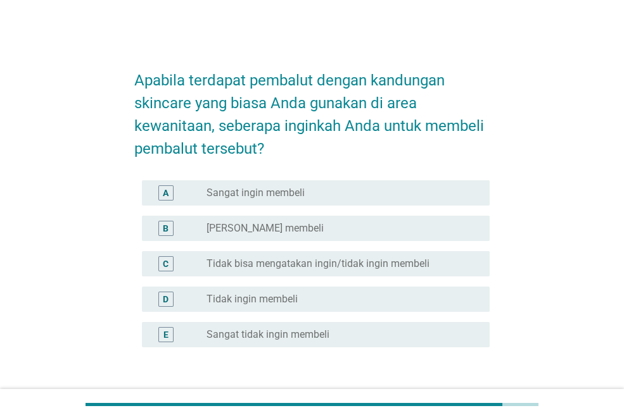
click at [289, 261] on label "Tidak bisa mengatakan ingin/tidak ingin membeli" at bounding box center [317, 264] width 223 height 13
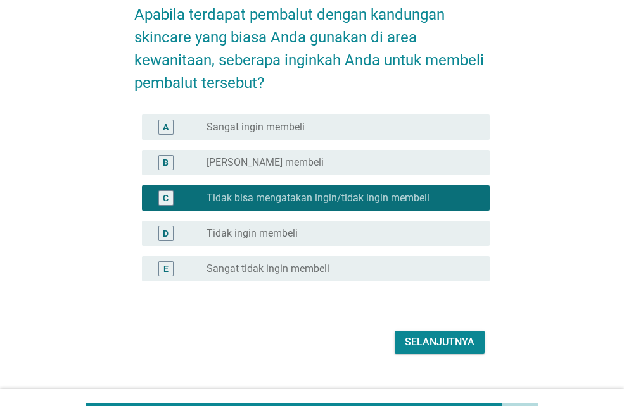
scroll to position [90, 0]
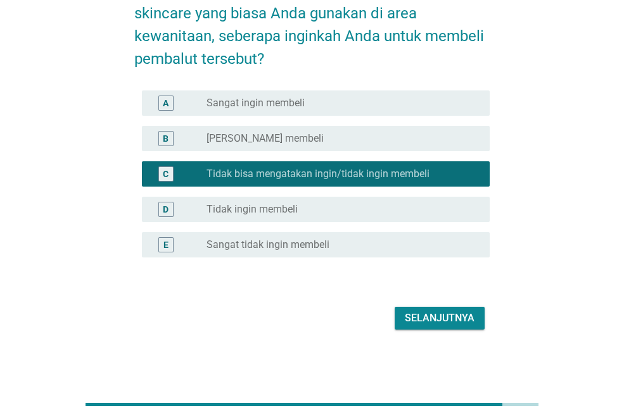
click at [442, 318] on div "Selanjutnya" at bounding box center [440, 318] width 70 height 15
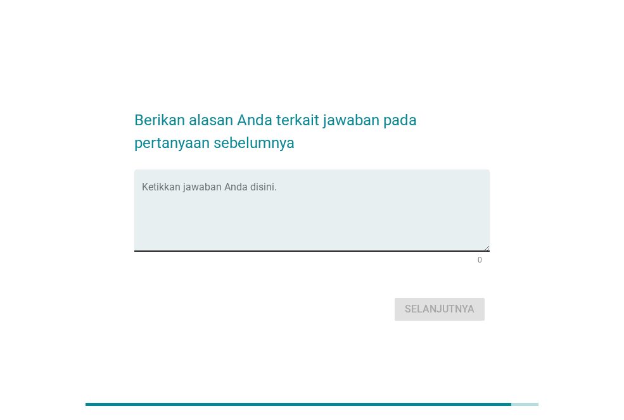
click at [255, 213] on textarea "Ketikkan jawaban Anda disini." at bounding box center [316, 218] width 348 height 66
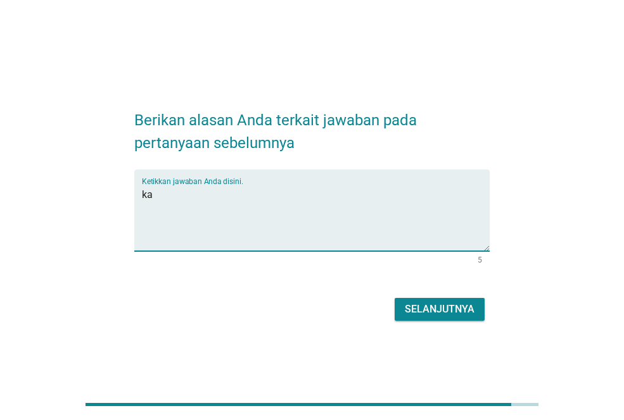
type textarea "k"
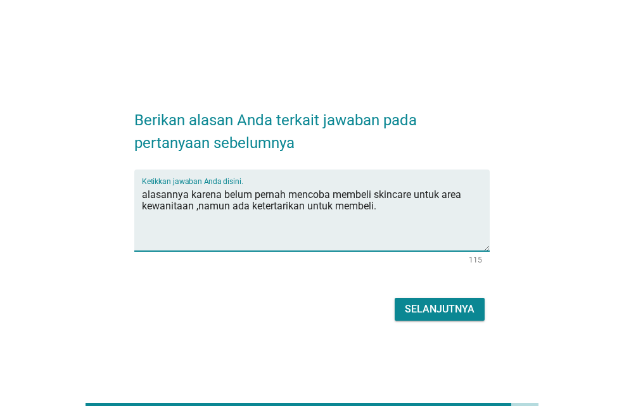
type textarea "alasannya karena belum pernah mencoba membeli skincare untuk area kewanitaan ,n…"
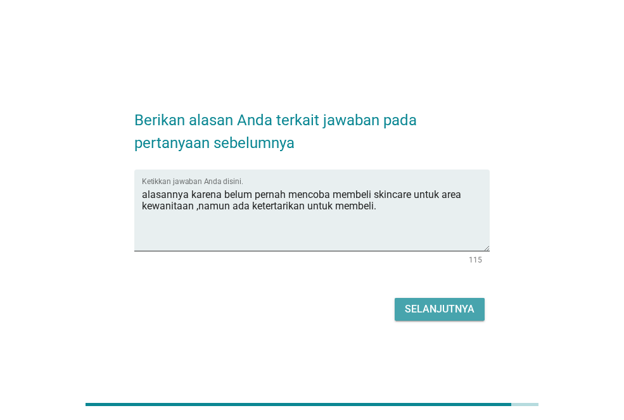
click at [419, 311] on div "Selanjutnya" at bounding box center [440, 309] width 70 height 15
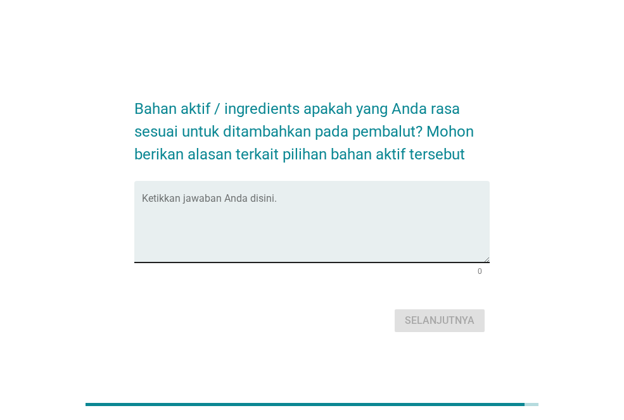
click at [287, 196] on textarea "Ketikkan jawaban Anda disini." at bounding box center [316, 229] width 348 height 66
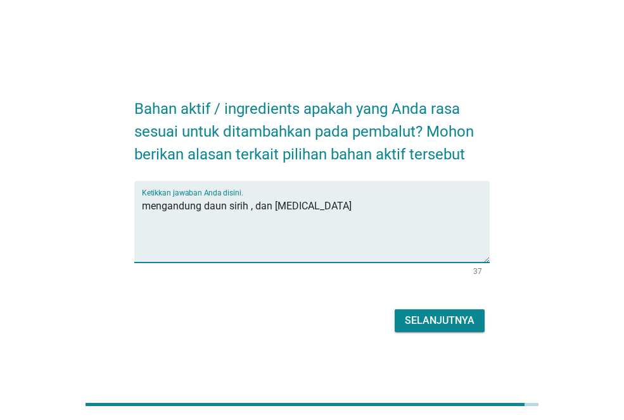
type textarea "mengandung daun sirih , dan vitamin E"
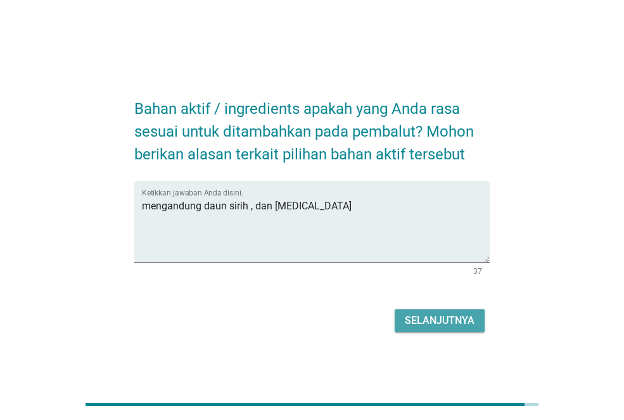
click at [420, 320] on div "Selanjutnya" at bounding box center [440, 320] width 70 height 15
